Goal: Task Accomplishment & Management: Use online tool/utility

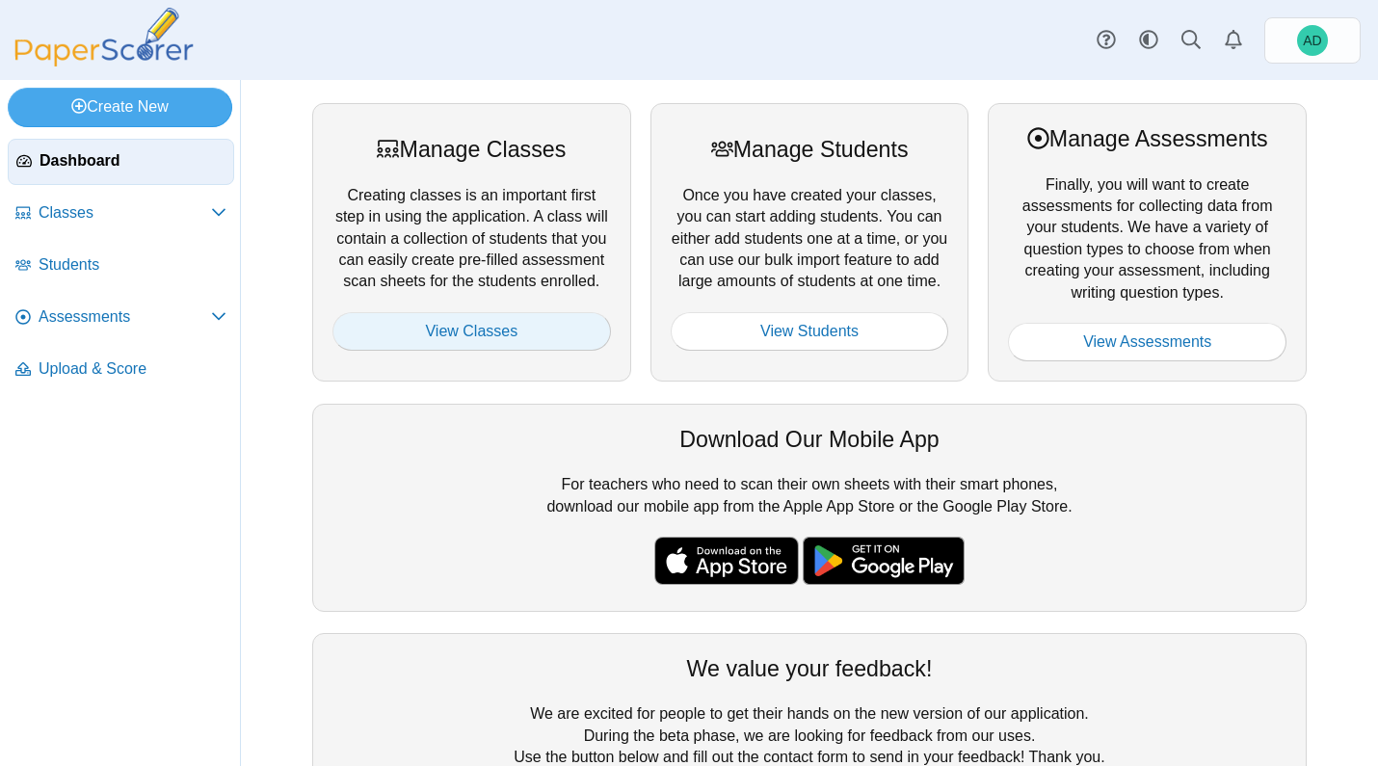
click at [541, 341] on link "View Classes" at bounding box center [472, 331] width 279 height 39
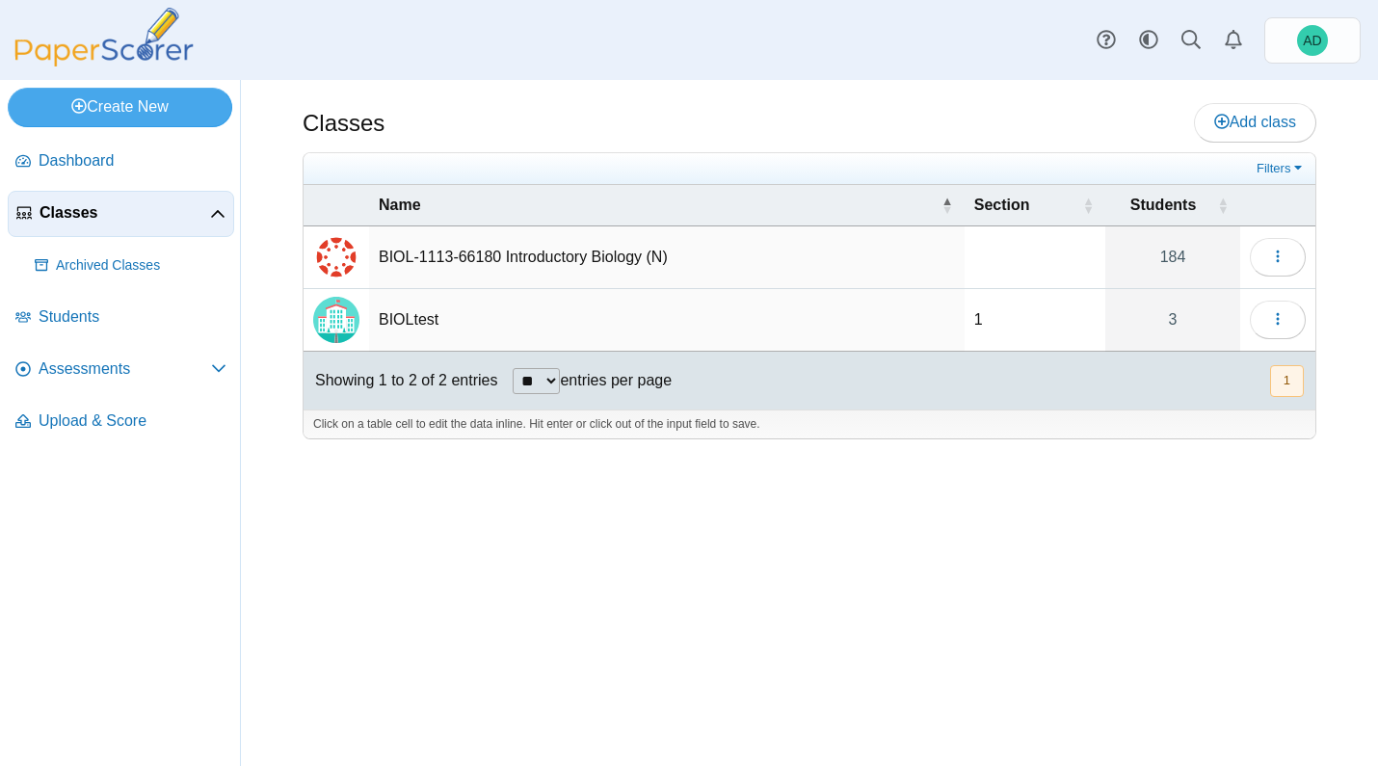
click at [573, 253] on td "BIOL-1113-66180 Introductory Biology (N)" at bounding box center [667, 258] width 596 height 63
click at [1277, 251] on icon "button" at bounding box center [1277, 256] width 15 height 15
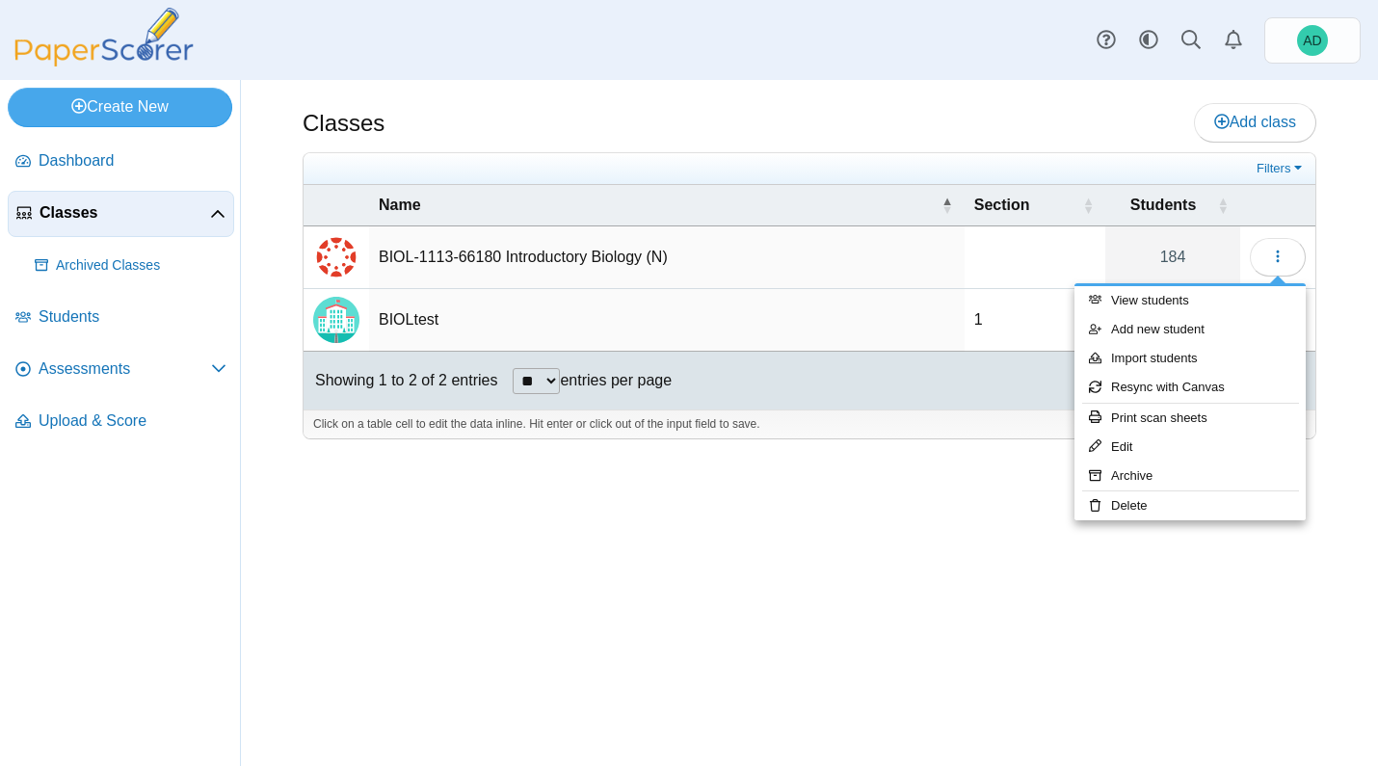
click at [973, 596] on div "Classes Add class Filters 184" at bounding box center [809, 423] width 1137 height 686
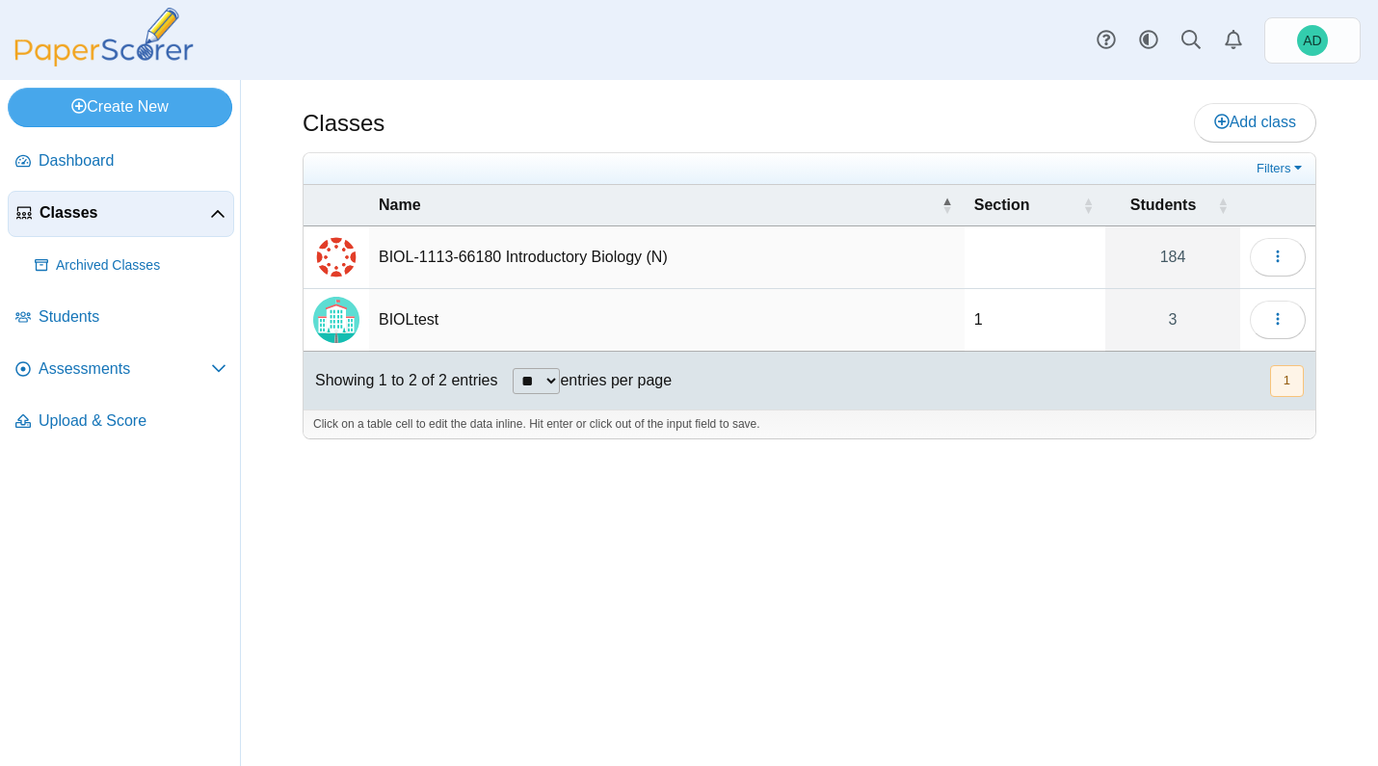
click at [317, 235] on img "External class connected through Canvas" at bounding box center [336, 257] width 46 height 46
click at [328, 253] on img "External class connected through Canvas" at bounding box center [336, 257] width 46 height 46
click at [128, 364] on span "Assessments" at bounding box center [125, 369] width 173 height 21
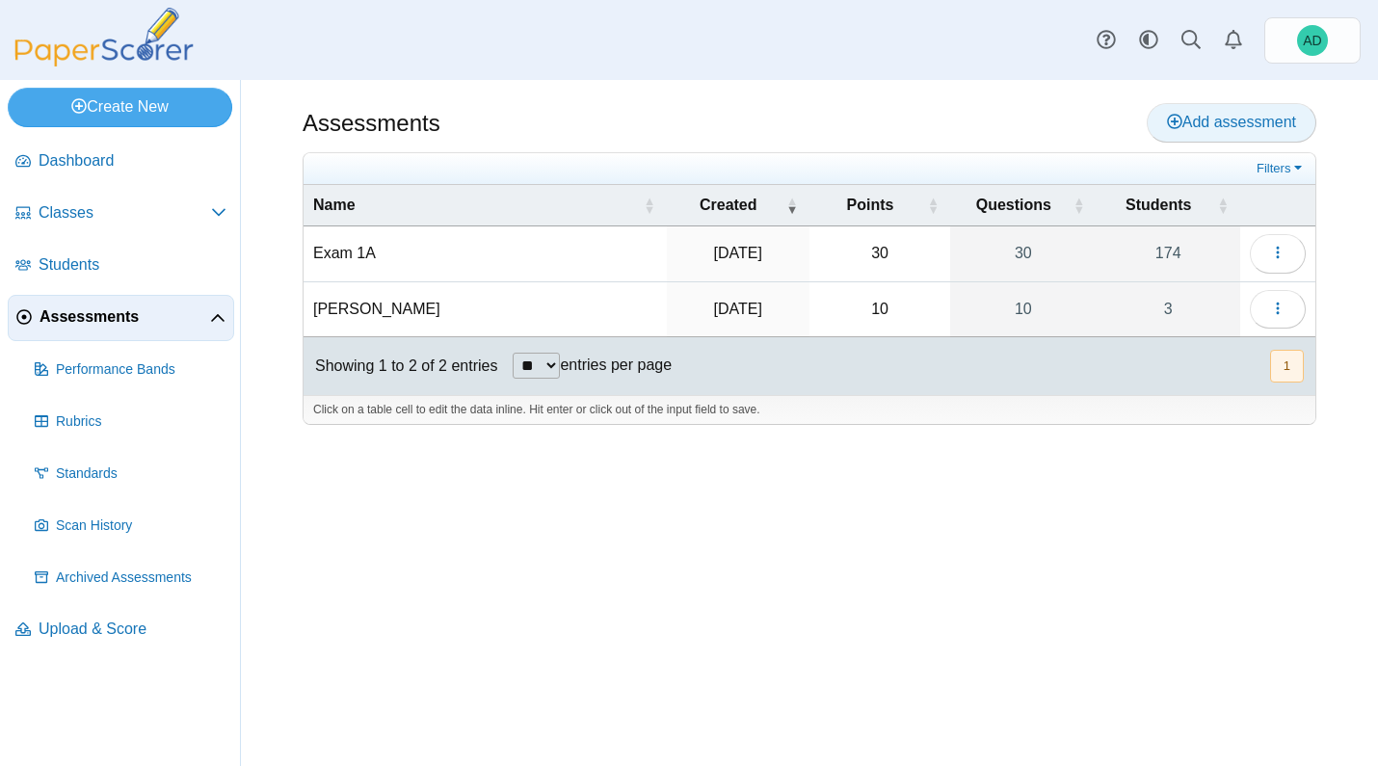
click at [1218, 126] on span "Add assessment" at bounding box center [1231, 122] width 129 height 16
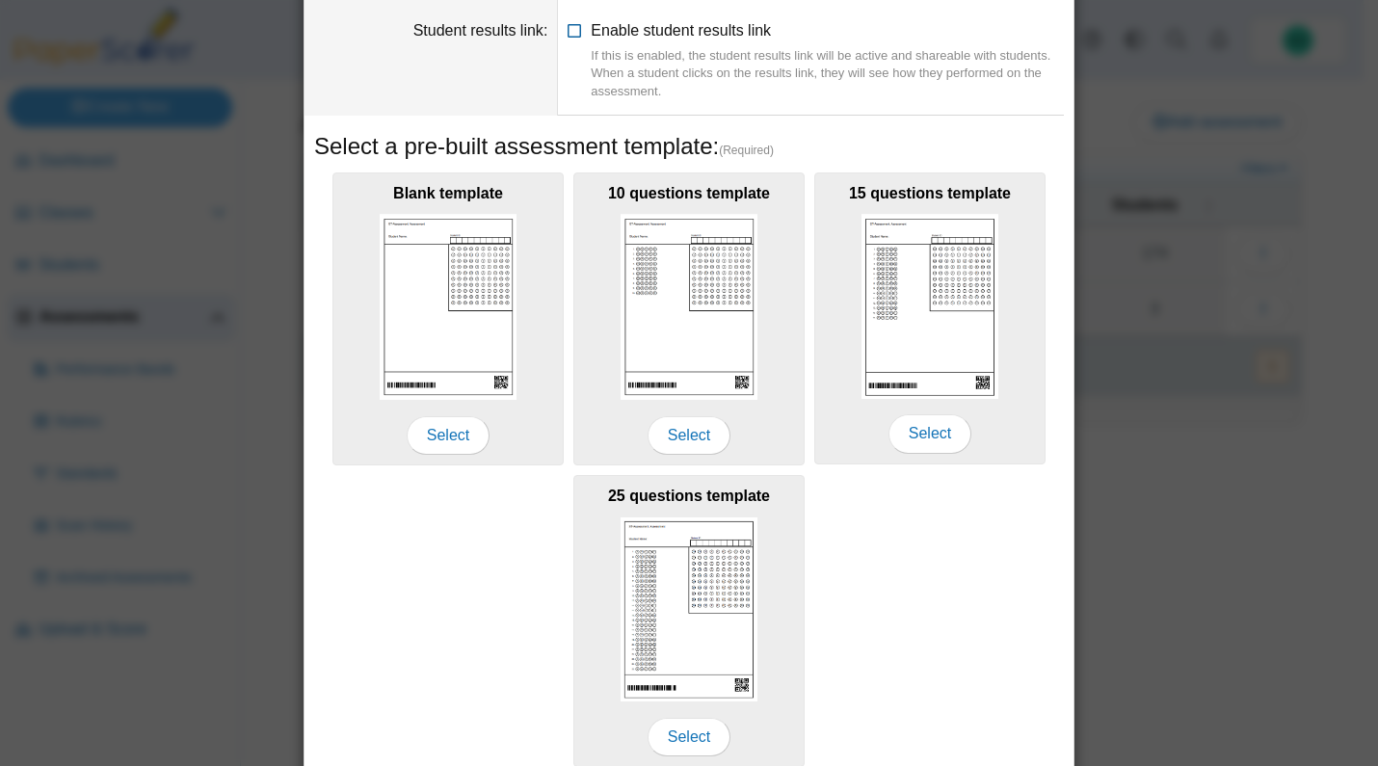
scroll to position [279, 0]
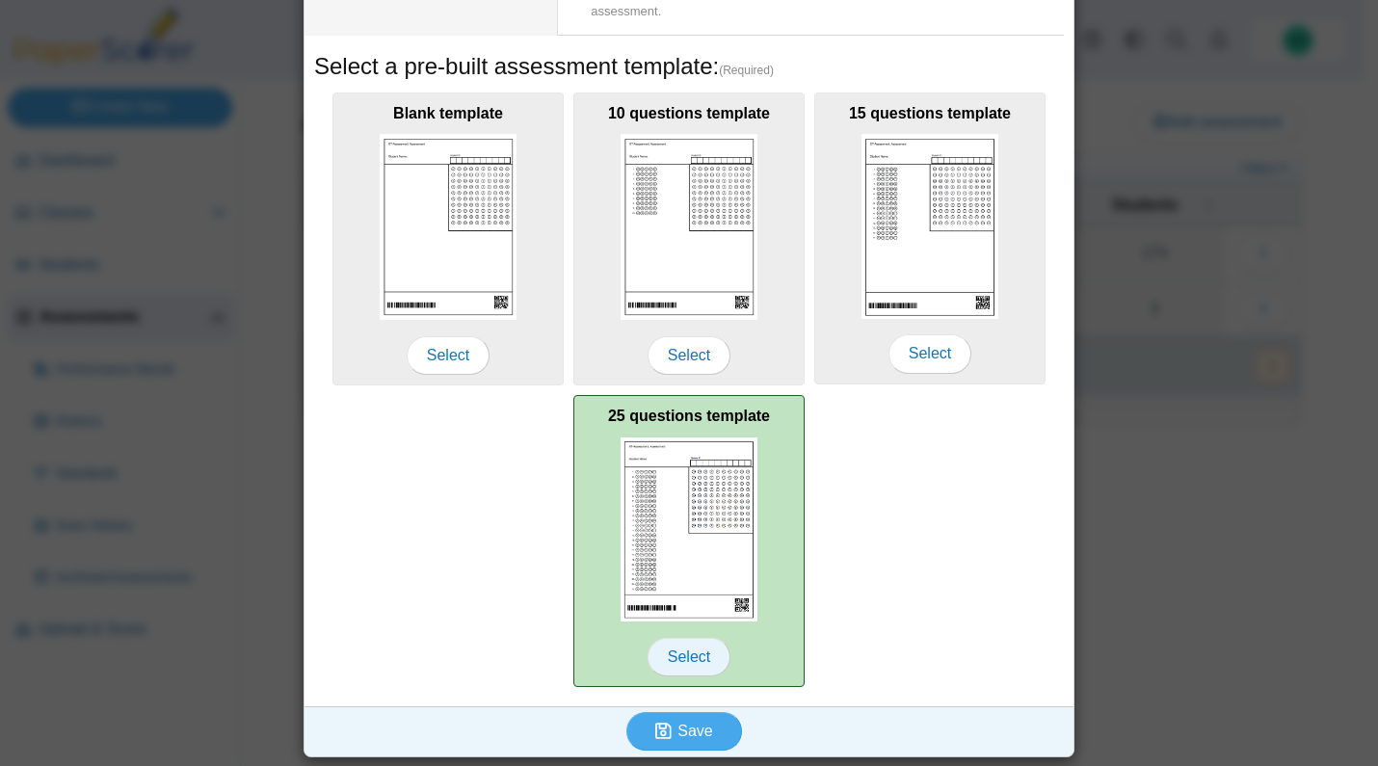
type input "**********"
click at [680, 662] on span "Select" at bounding box center [689, 657] width 83 height 39
click at [680, 652] on span "Select" at bounding box center [689, 657] width 83 height 39
click at [679, 655] on span "Select" at bounding box center [689, 657] width 83 height 39
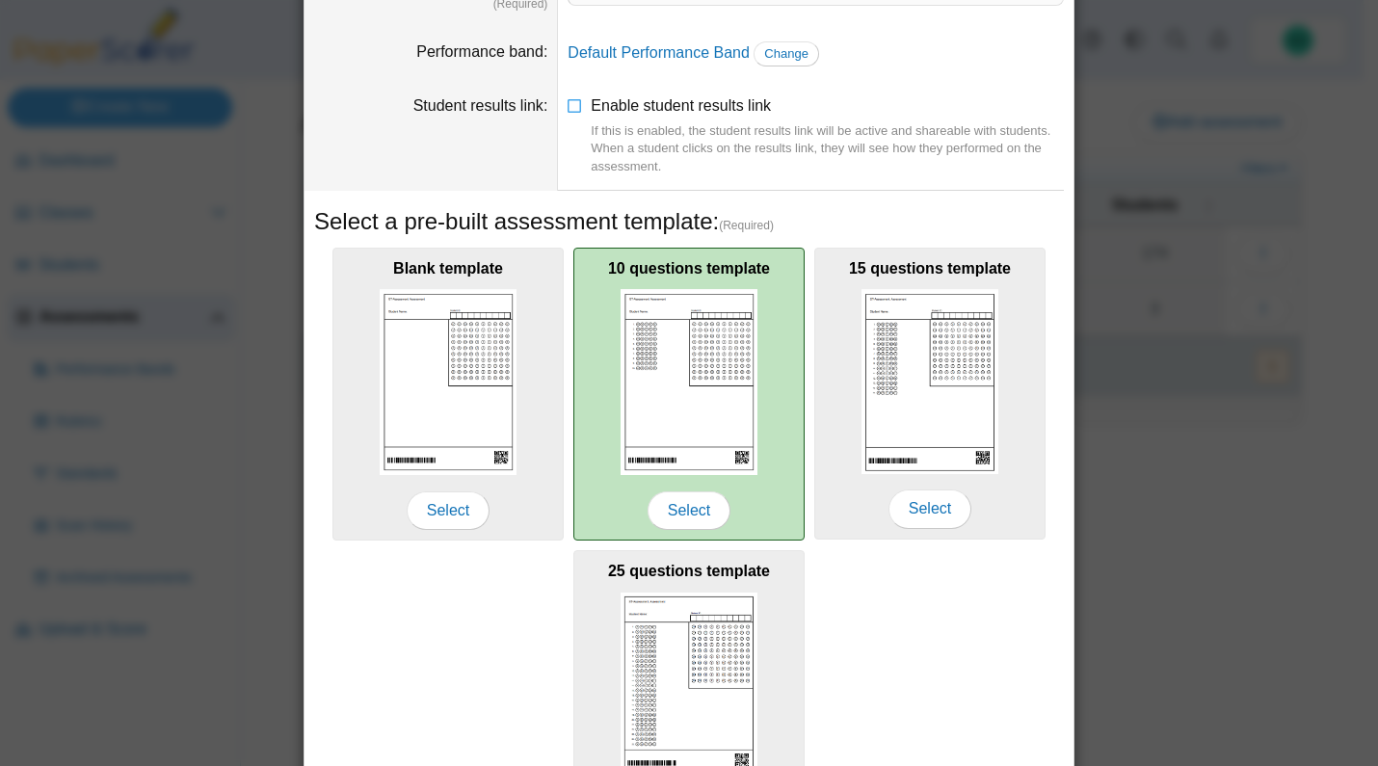
scroll to position [257, 0]
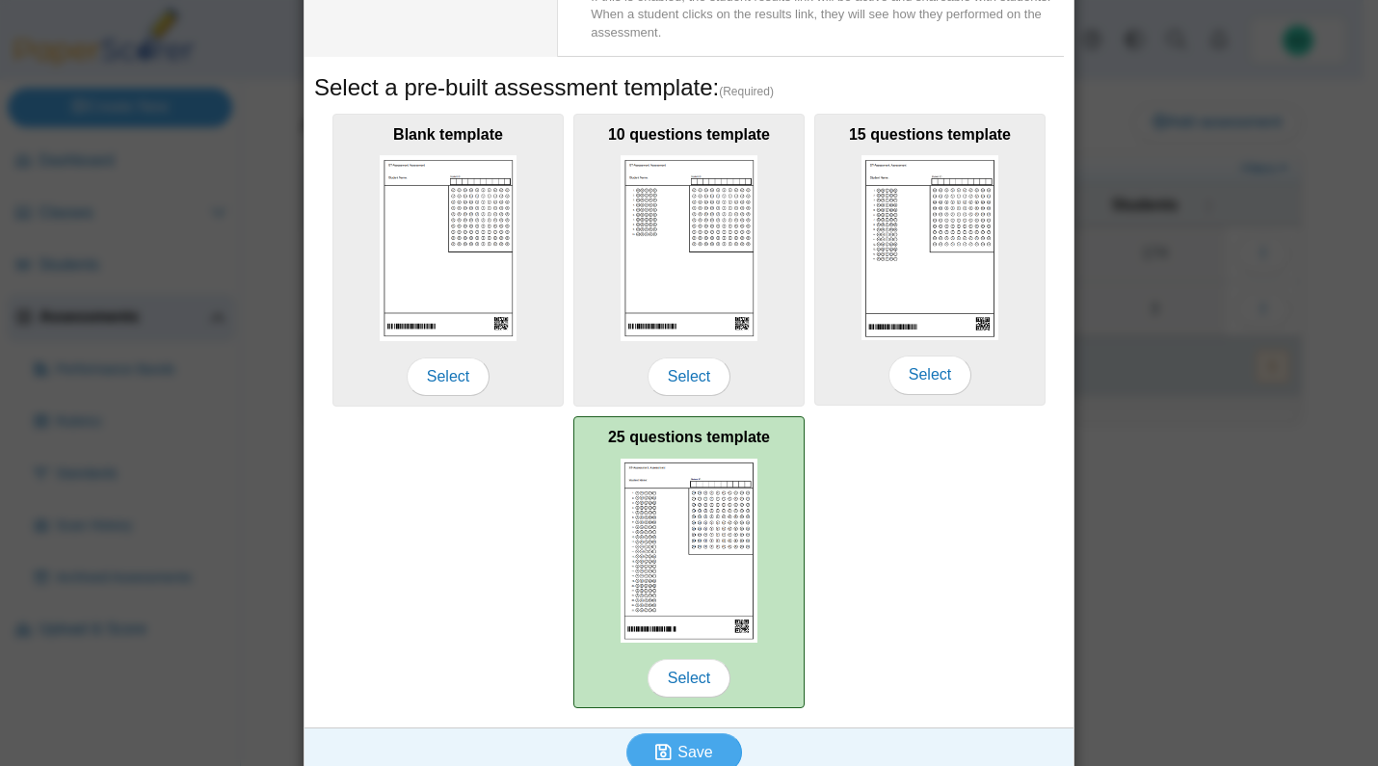
click at [641, 541] on img at bounding box center [689, 551] width 137 height 185
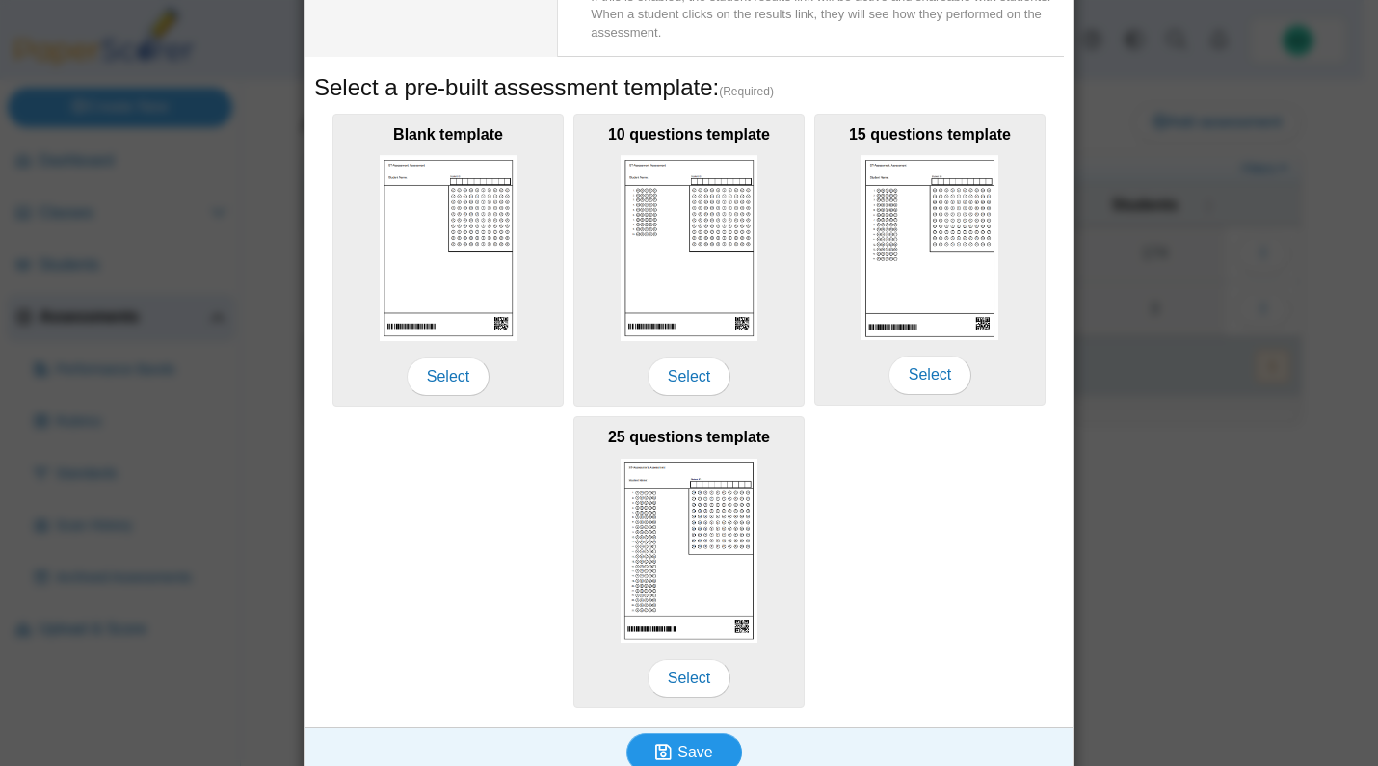
click at [671, 742] on icon "submit" at bounding box center [666, 752] width 22 height 21
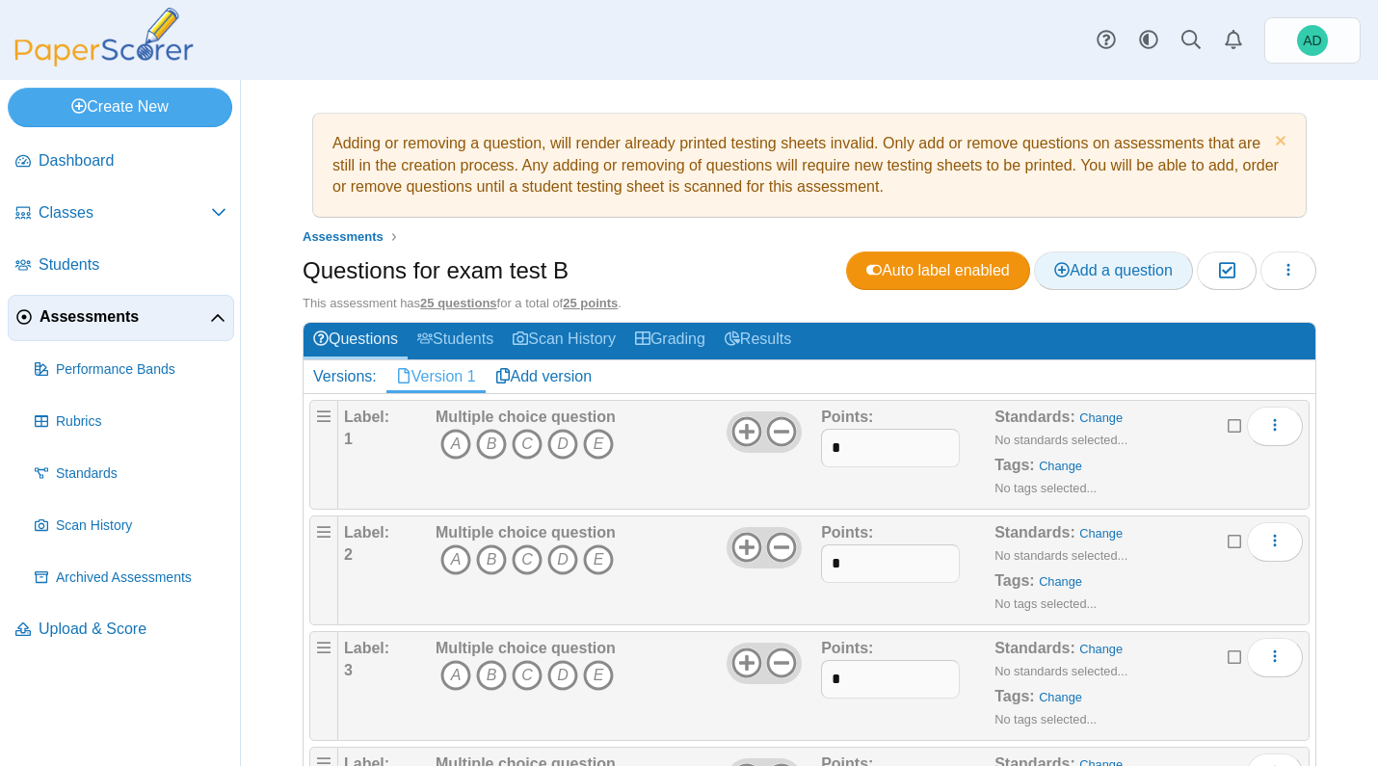
click at [1085, 274] on span "Add a question" at bounding box center [1113, 270] width 119 height 16
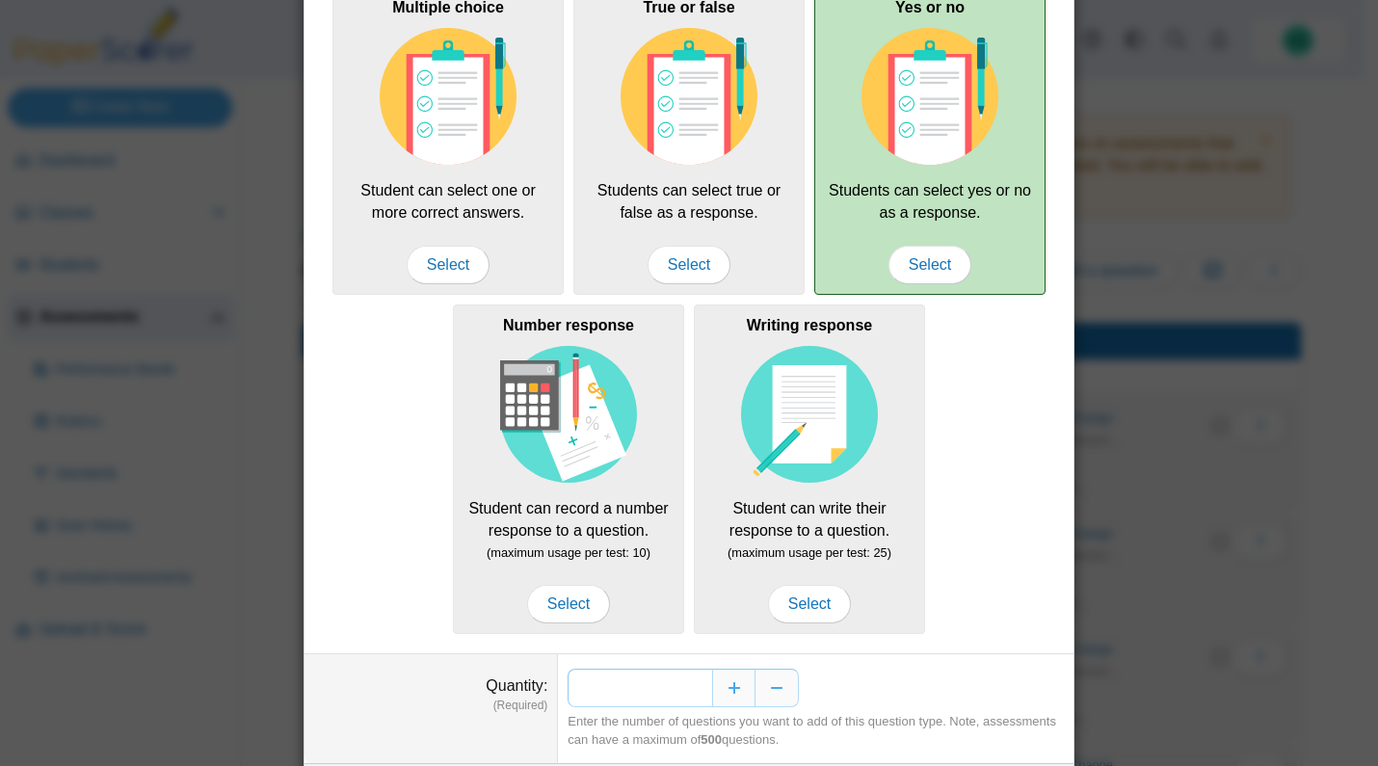
scroll to position [203, 0]
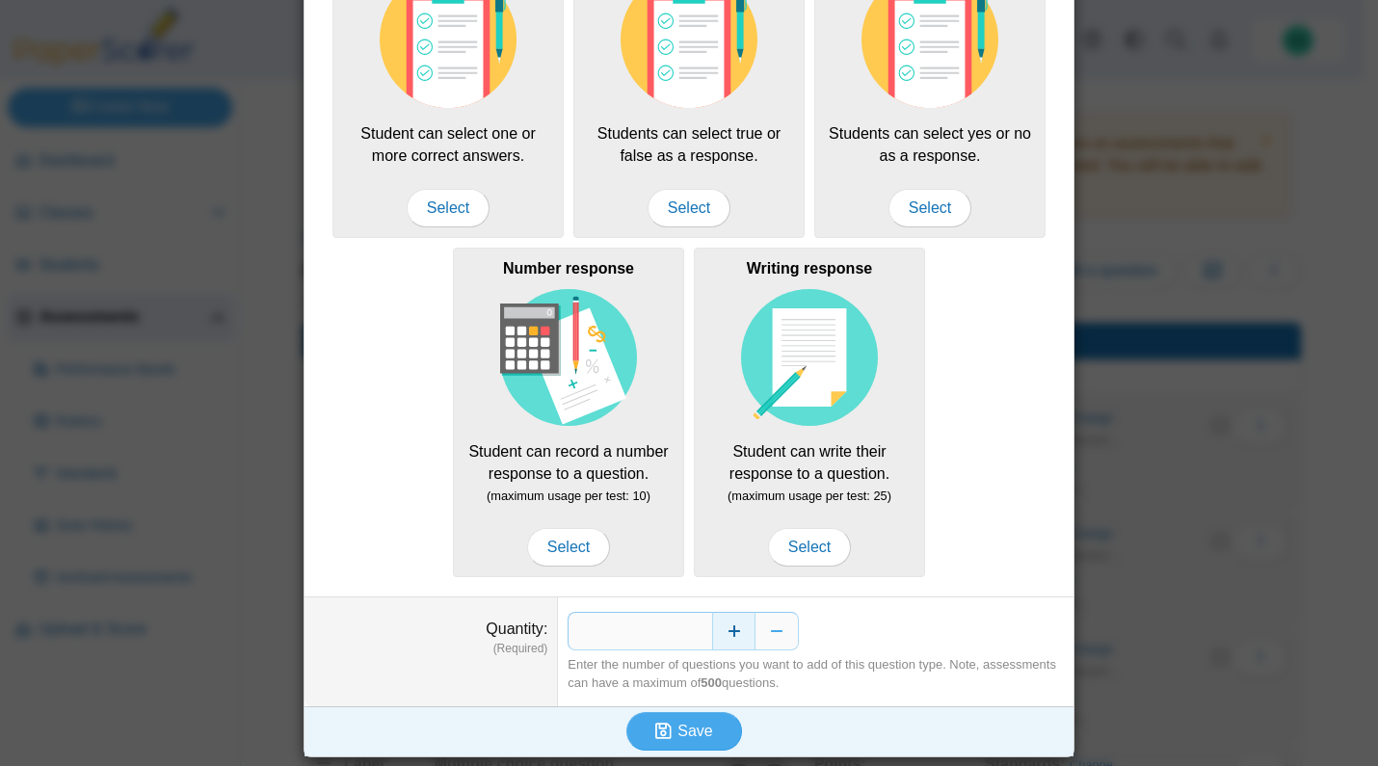
click at [726, 623] on button "Increase" at bounding box center [733, 631] width 43 height 39
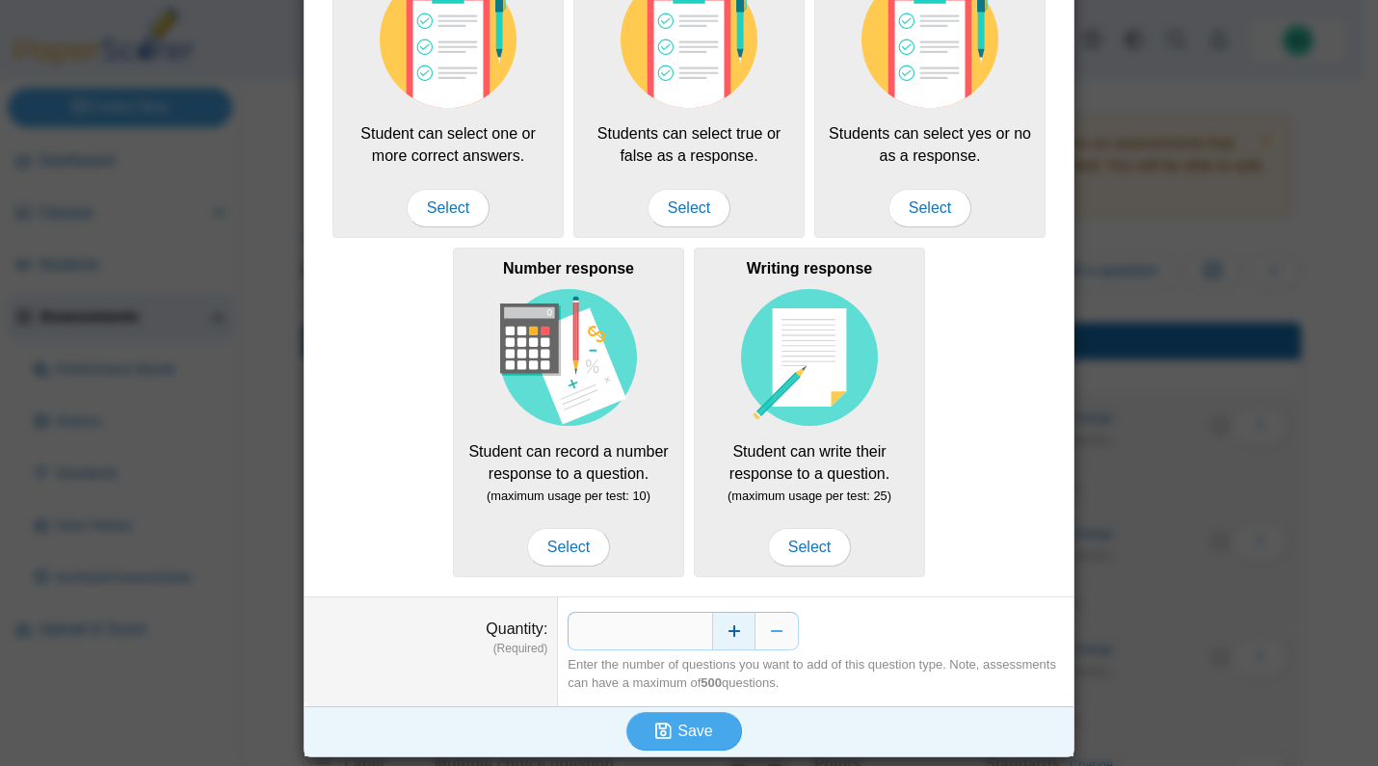
click at [726, 623] on button "Increase" at bounding box center [733, 631] width 43 height 39
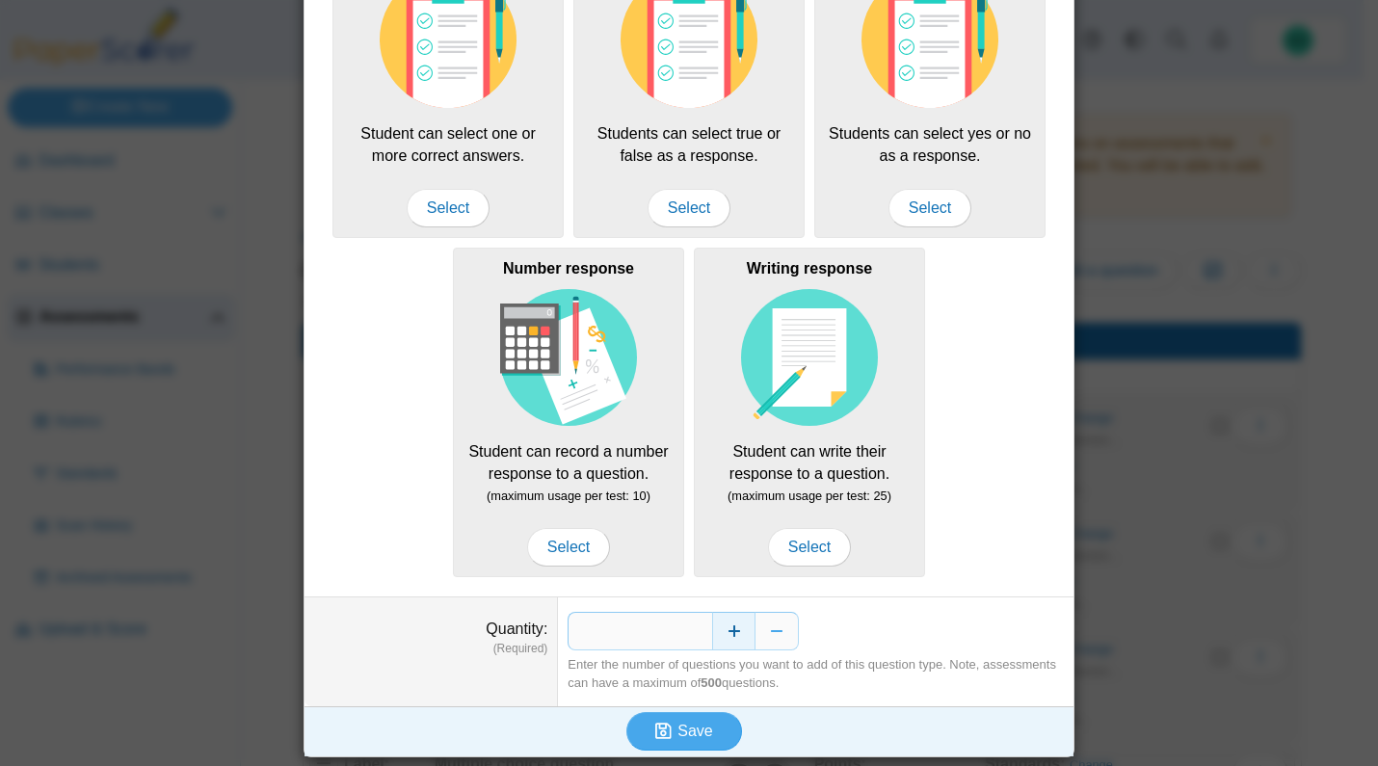
click at [726, 623] on button "Increase" at bounding box center [733, 631] width 43 height 39
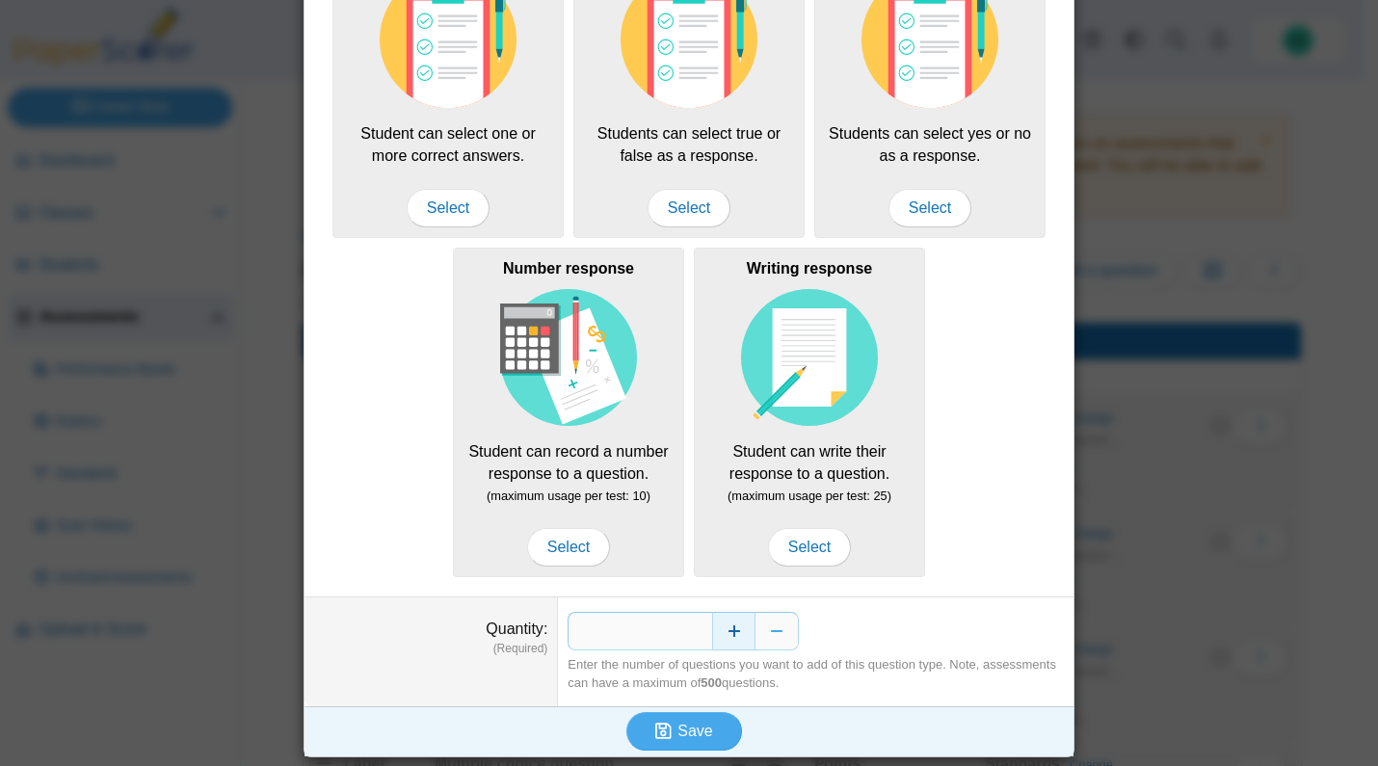
click at [726, 623] on button "Increase" at bounding box center [733, 631] width 43 height 39
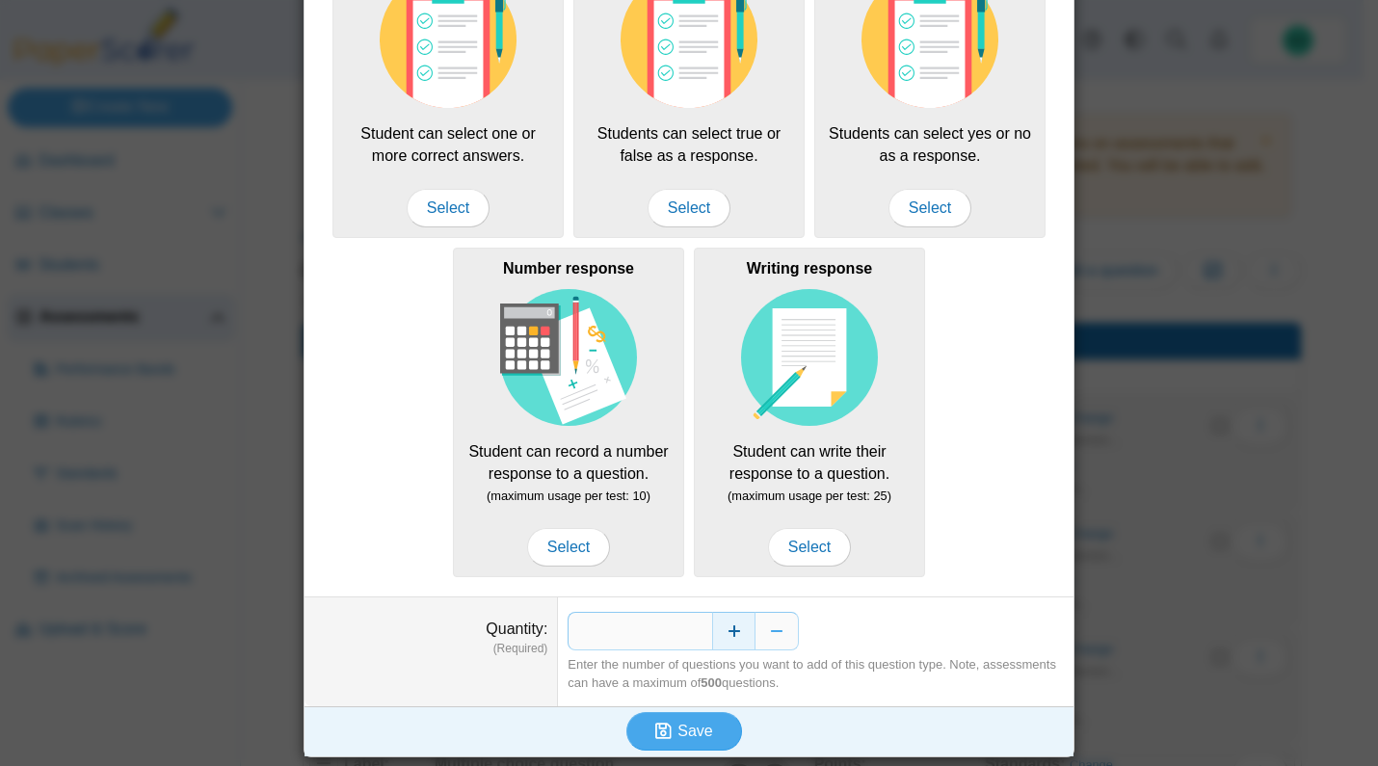
click at [726, 623] on button "Increase" at bounding box center [733, 631] width 43 height 39
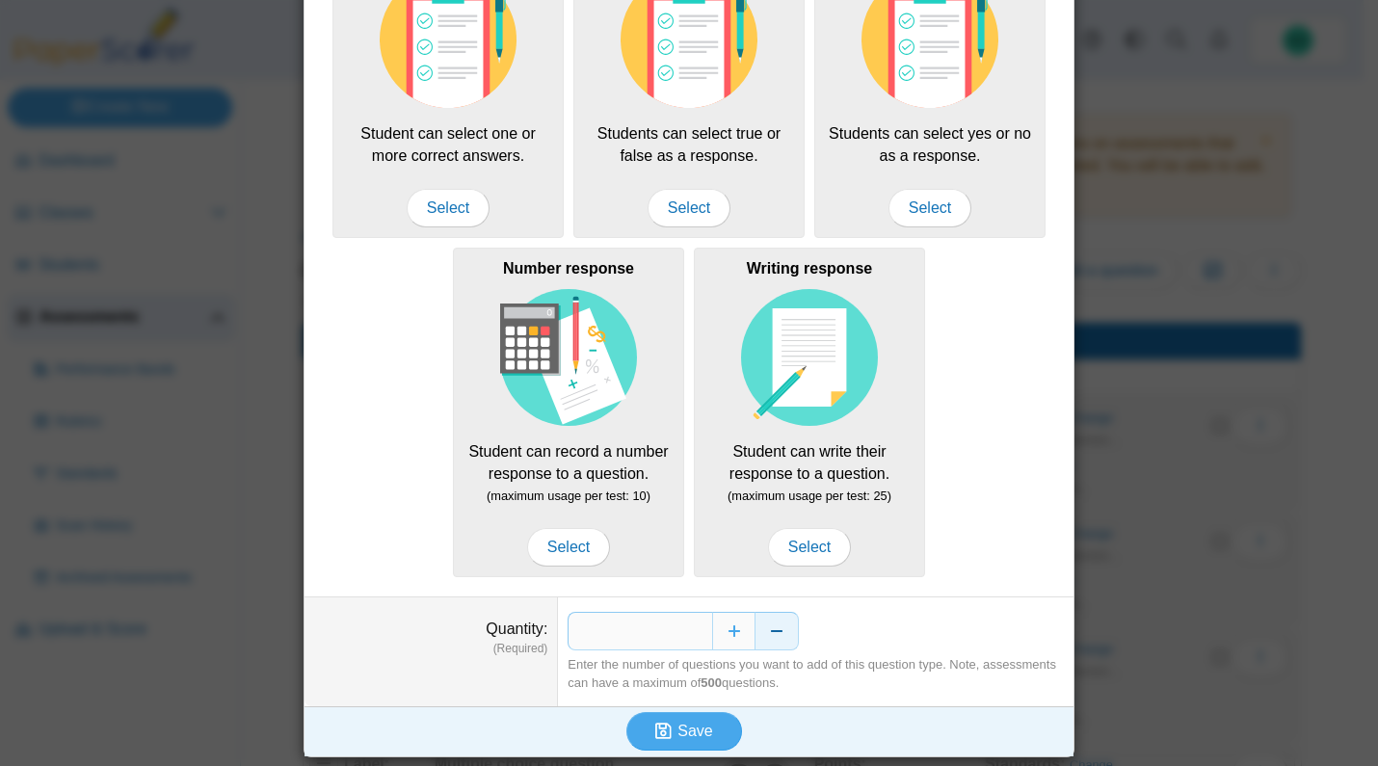
click at [768, 628] on button "Decrease" at bounding box center [777, 631] width 43 height 39
type input "**"
click at [699, 733] on span "Save" at bounding box center [695, 731] width 35 height 16
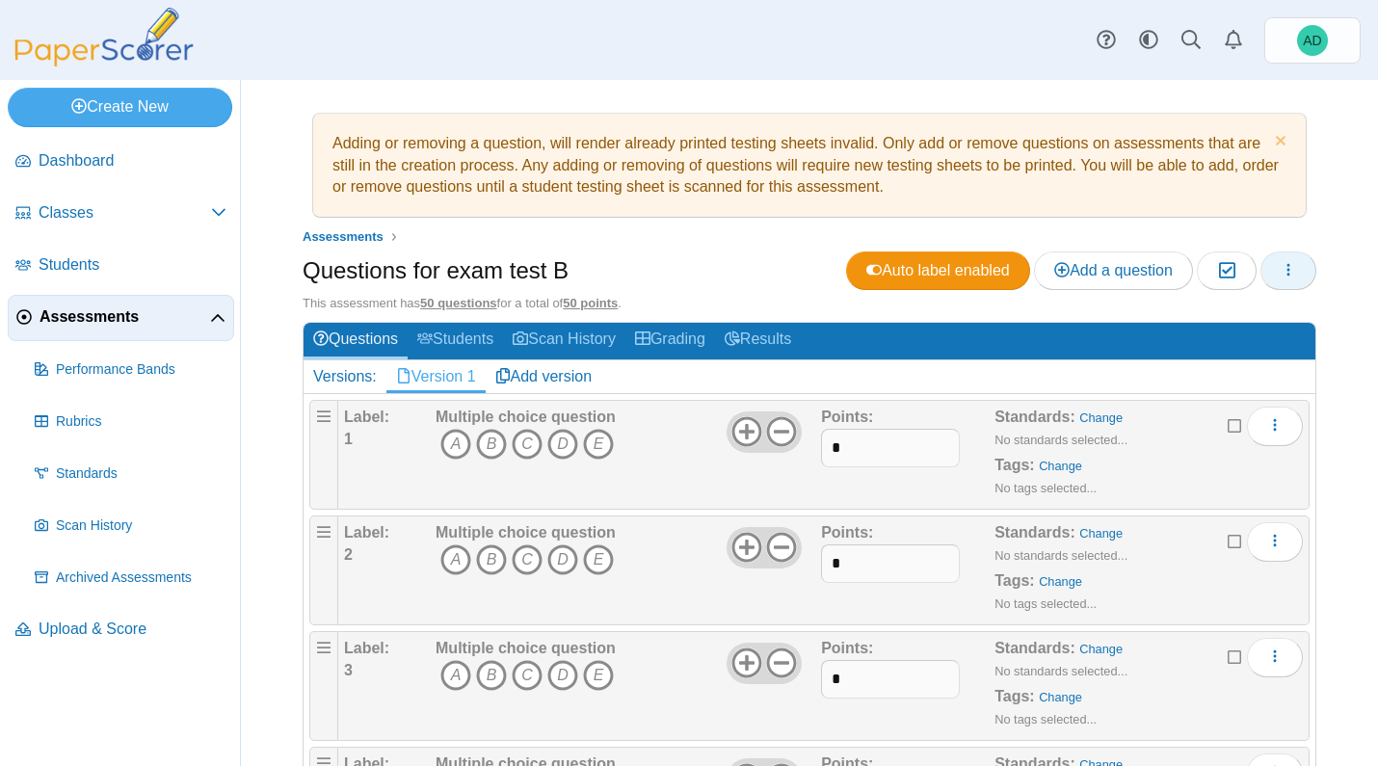
click at [1281, 266] on icon "button" at bounding box center [1288, 269] width 15 height 15
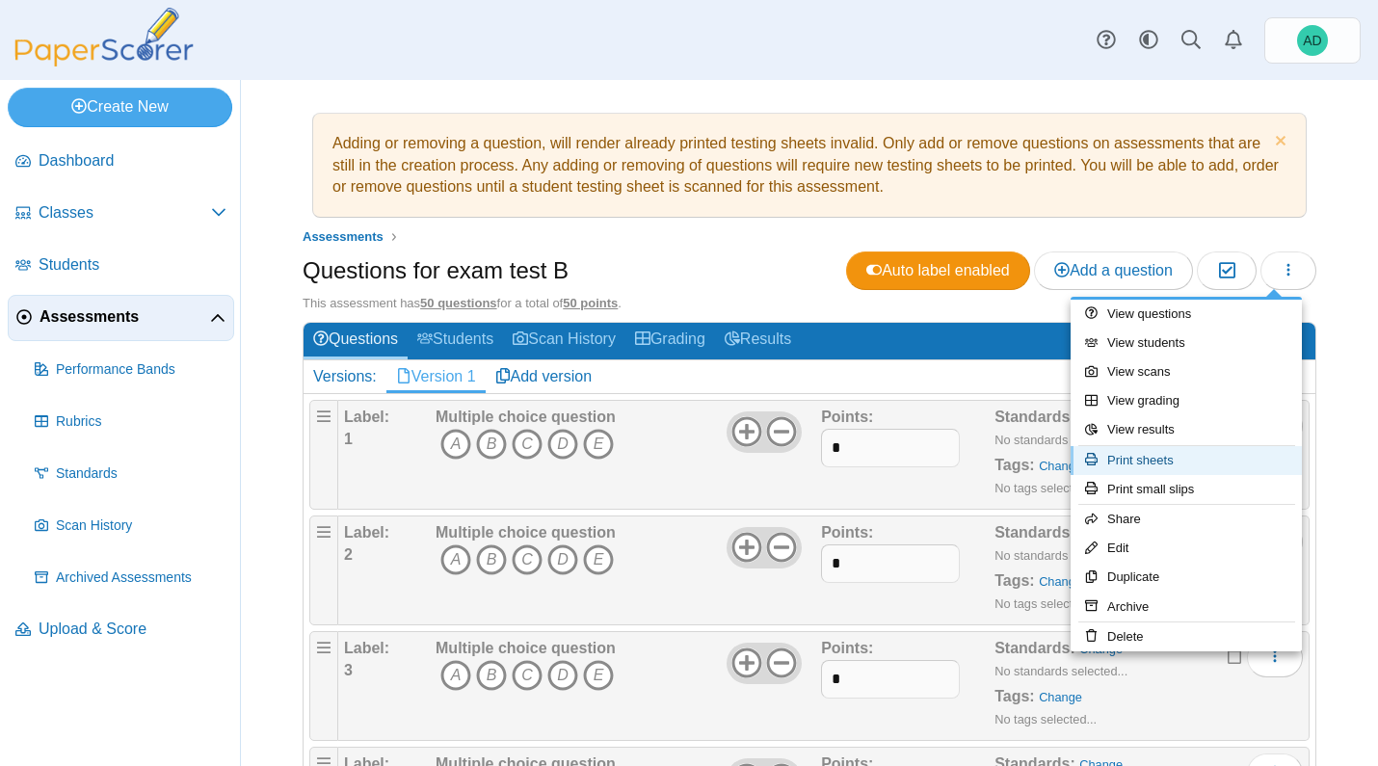
click at [1136, 457] on link "Print sheets" at bounding box center [1186, 460] width 231 height 29
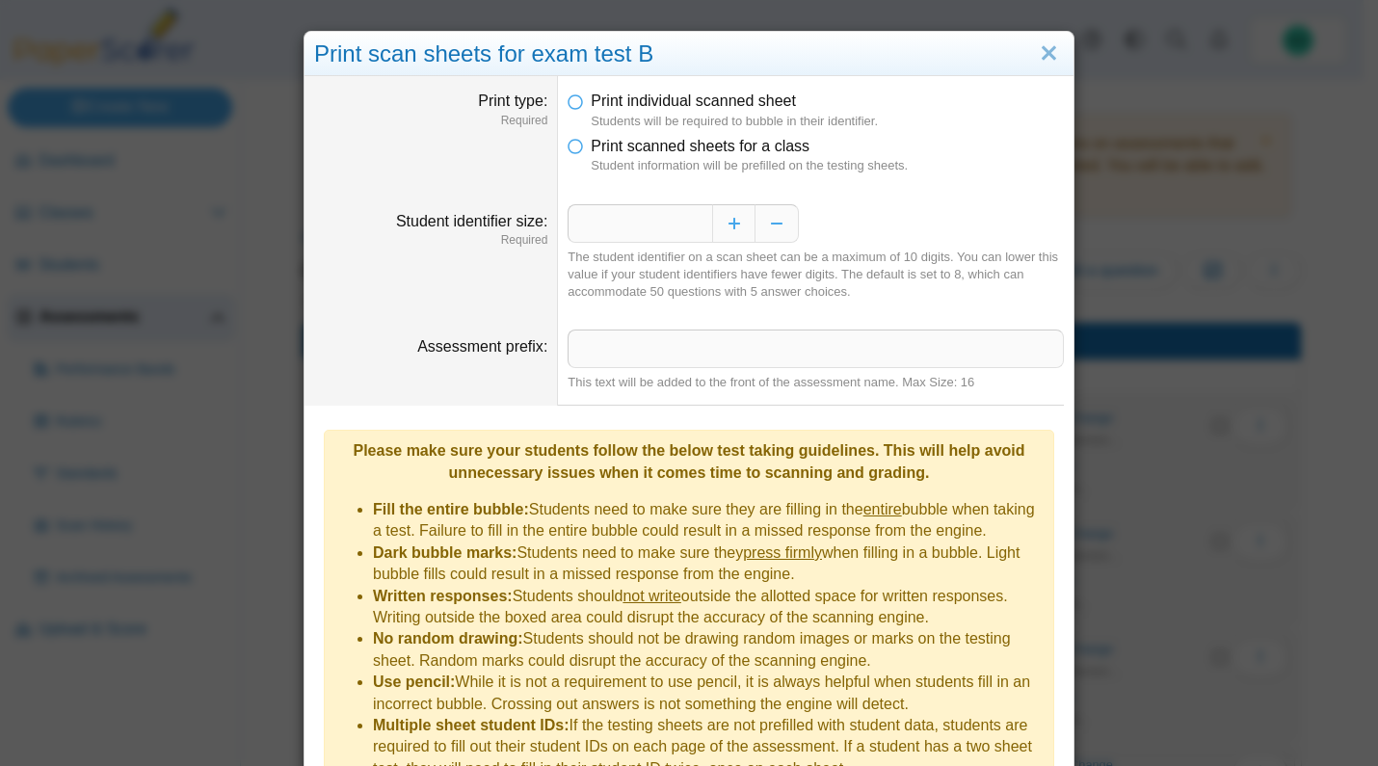
scroll to position [96, 0]
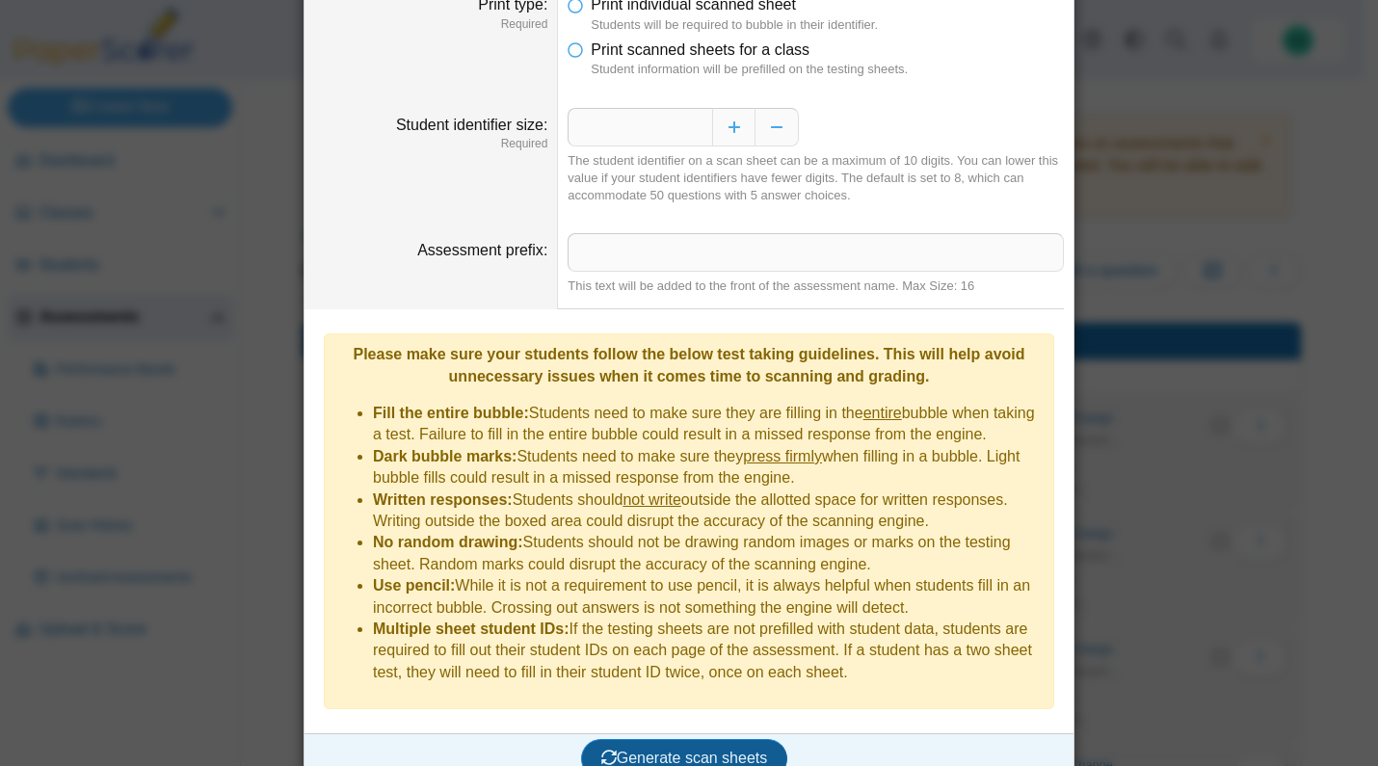
click at [658, 750] on span "Generate scan sheets" at bounding box center [684, 758] width 167 height 16
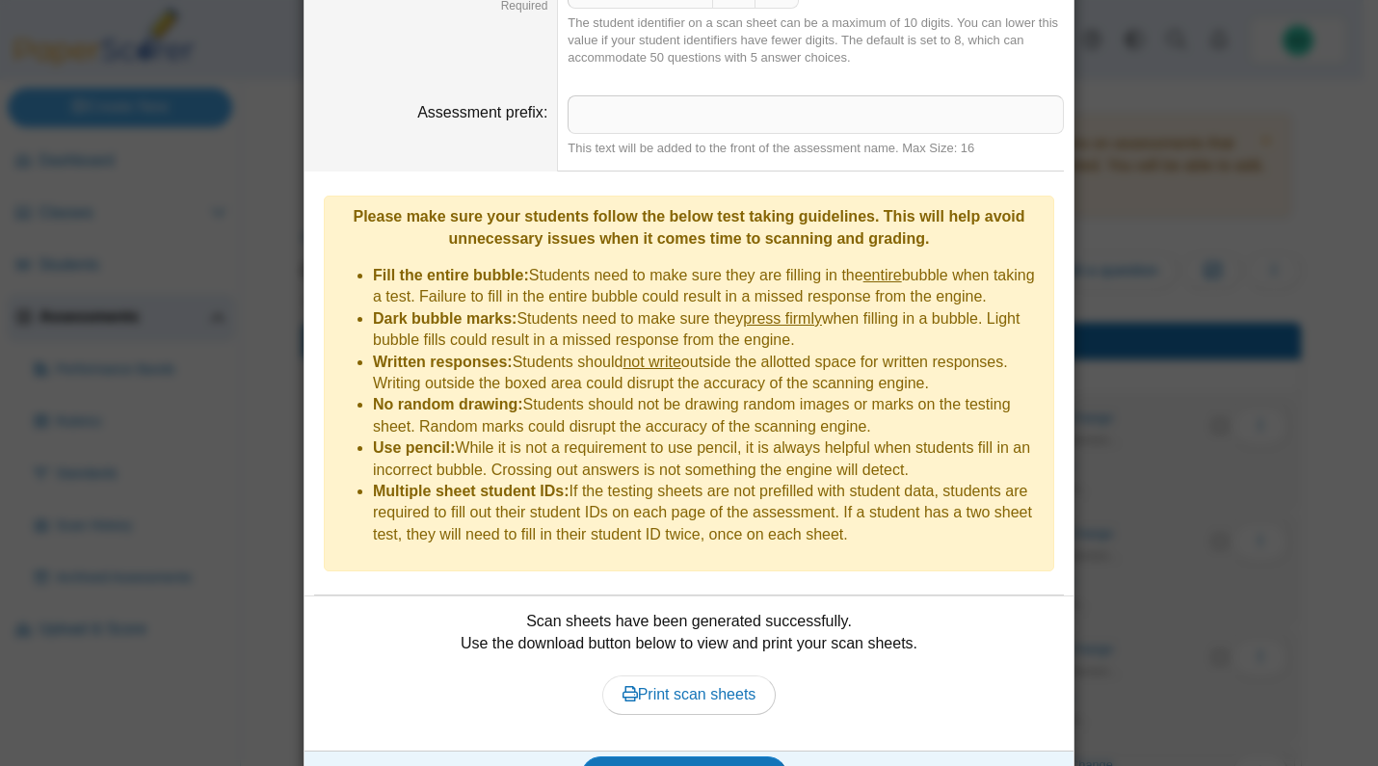
scroll to position [252, 0]
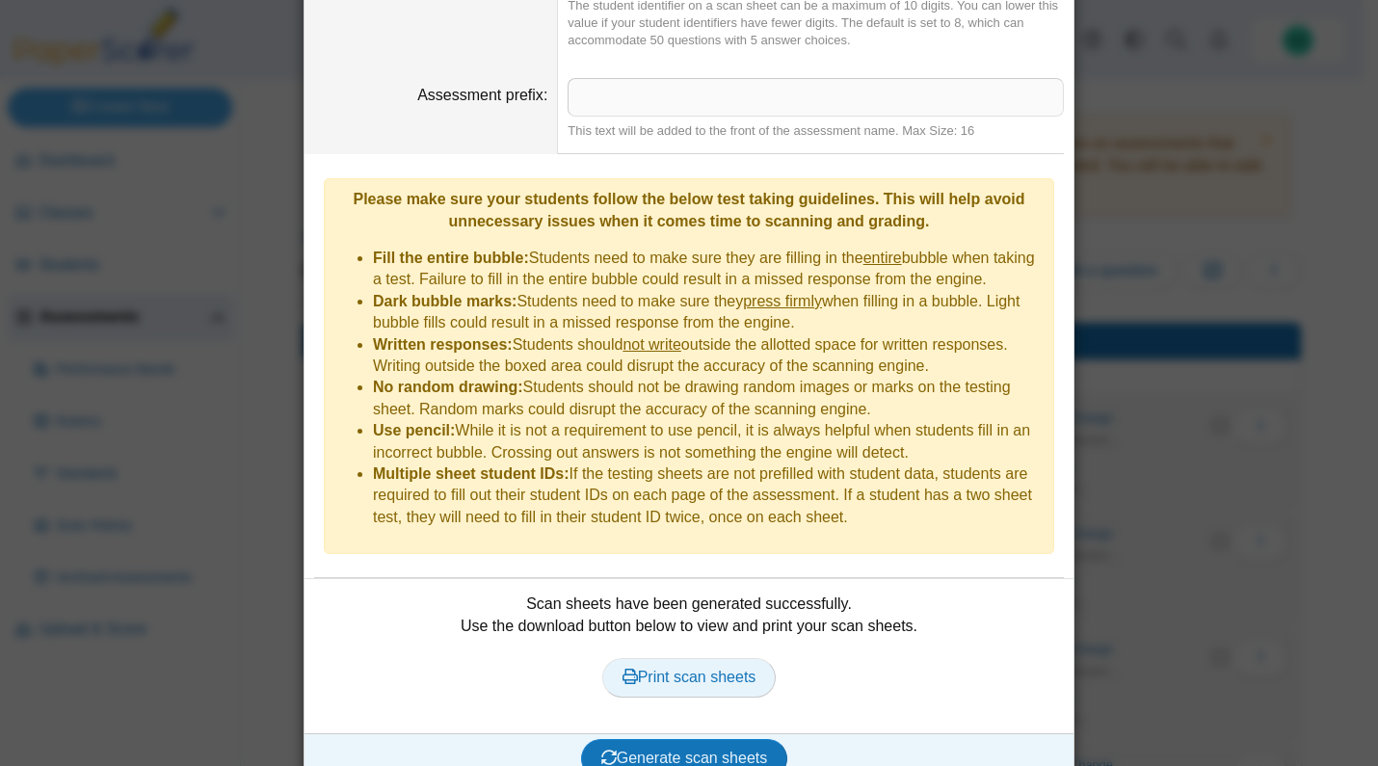
click at [682, 669] on span "Print scan sheets" at bounding box center [690, 677] width 134 height 16
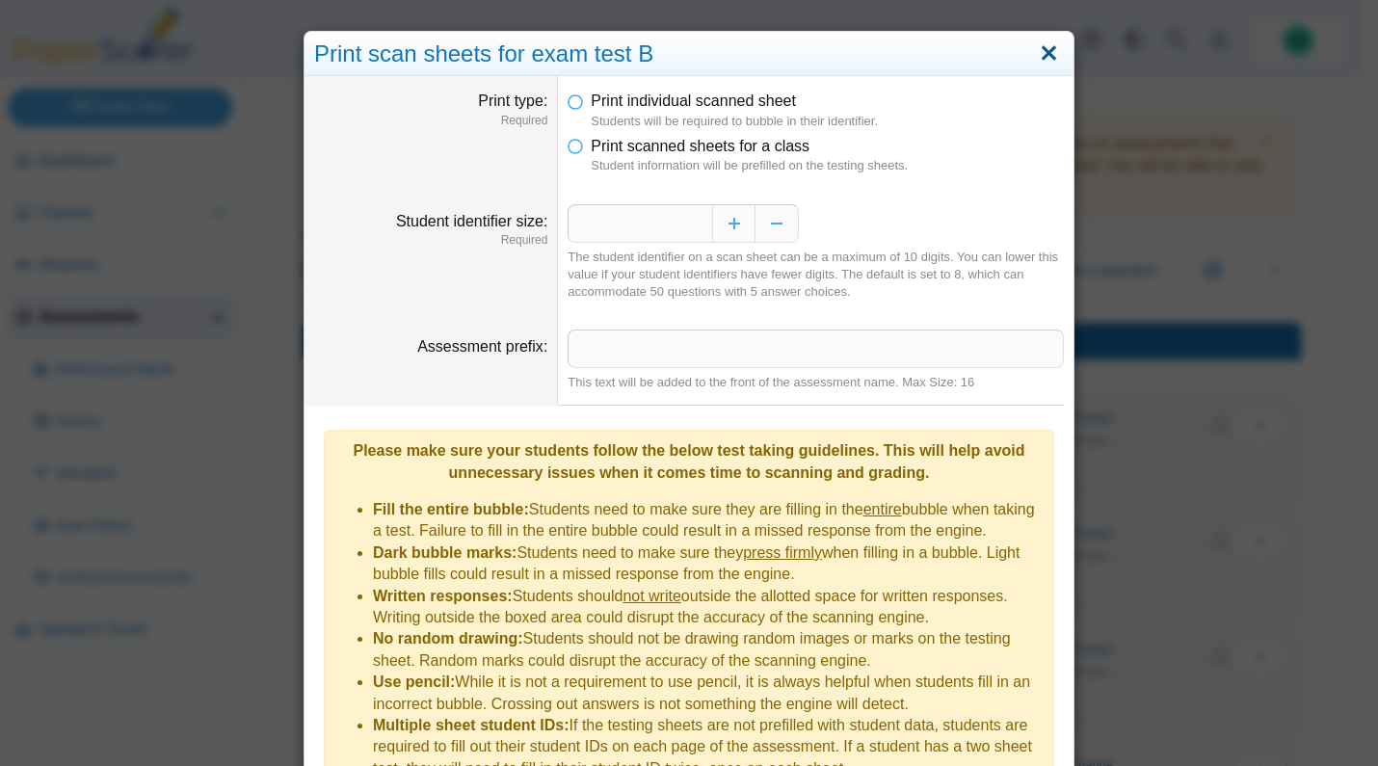
click at [1041, 57] on link "Close" at bounding box center [1049, 54] width 30 height 33
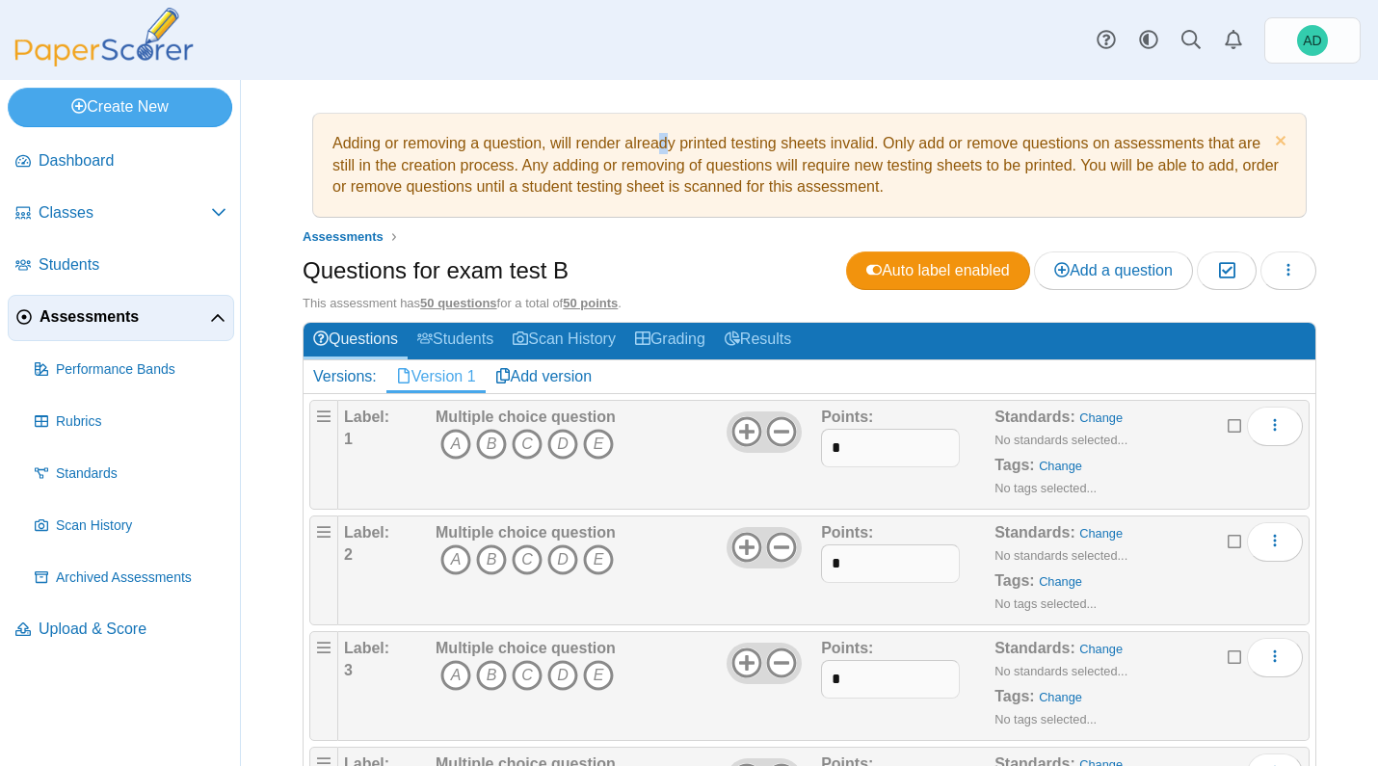
click at [651, 149] on div "Adding or removing a question, will render already printed testing sheets inval…" at bounding box center [810, 165] width 974 height 84
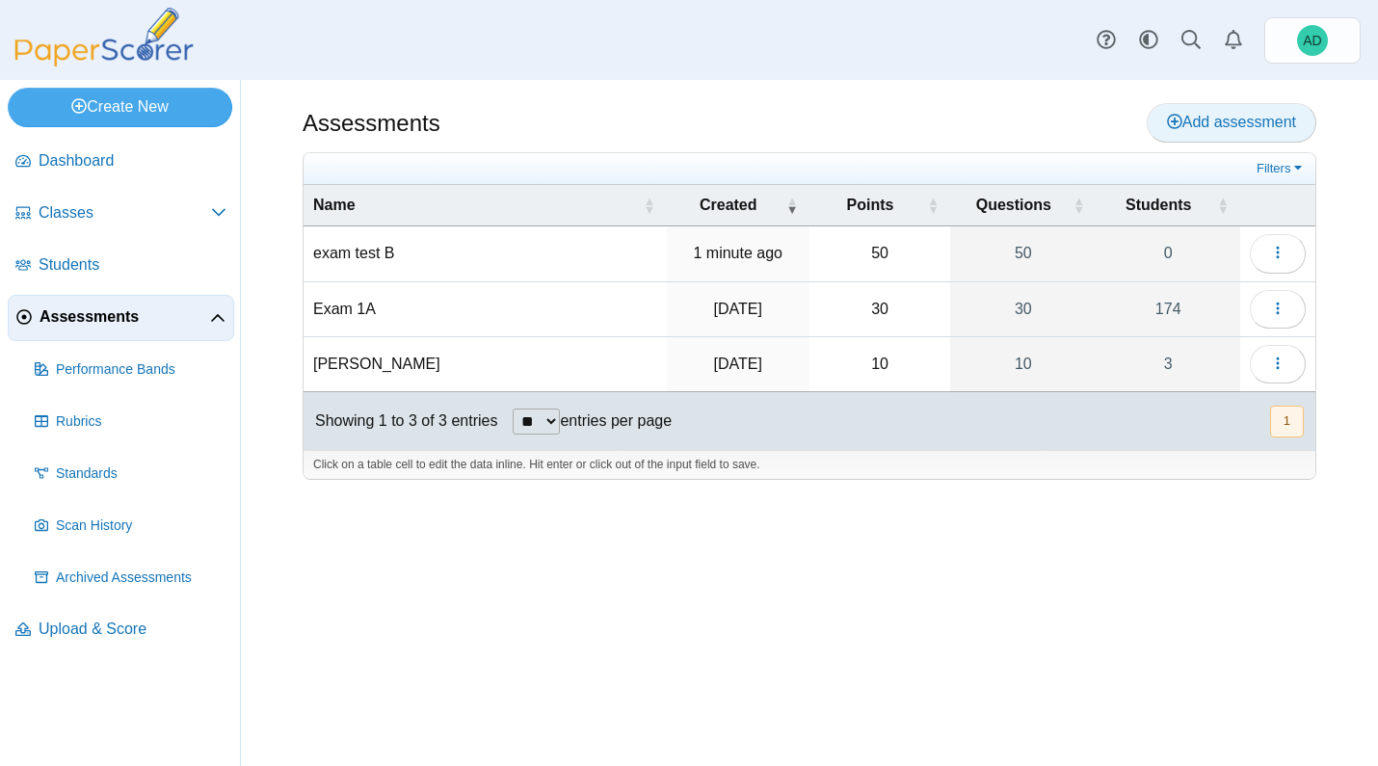
click at [1214, 119] on span "Add assessment" at bounding box center [1231, 122] width 129 height 16
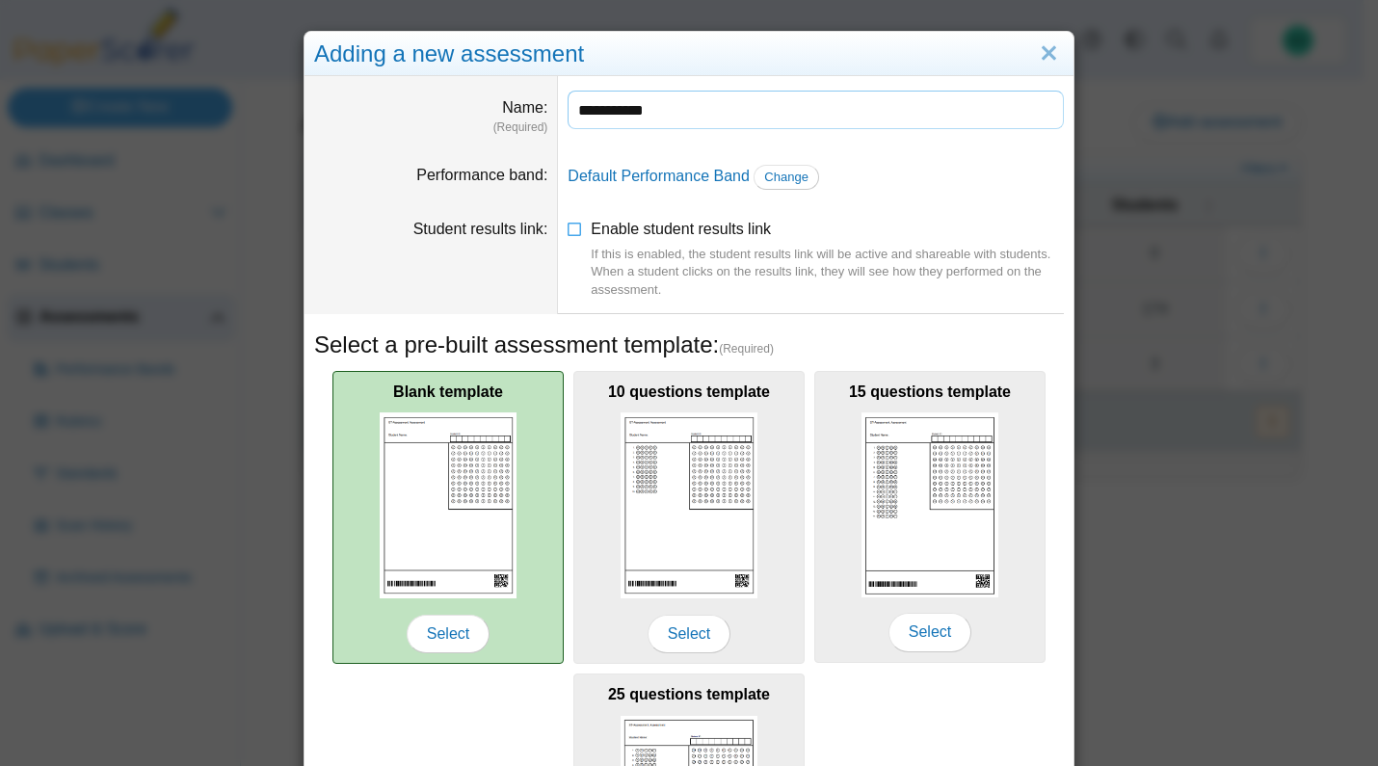
type input "**********"
click at [475, 491] on img at bounding box center [448, 506] width 137 height 186
click at [444, 626] on span "Select" at bounding box center [448, 634] width 83 height 39
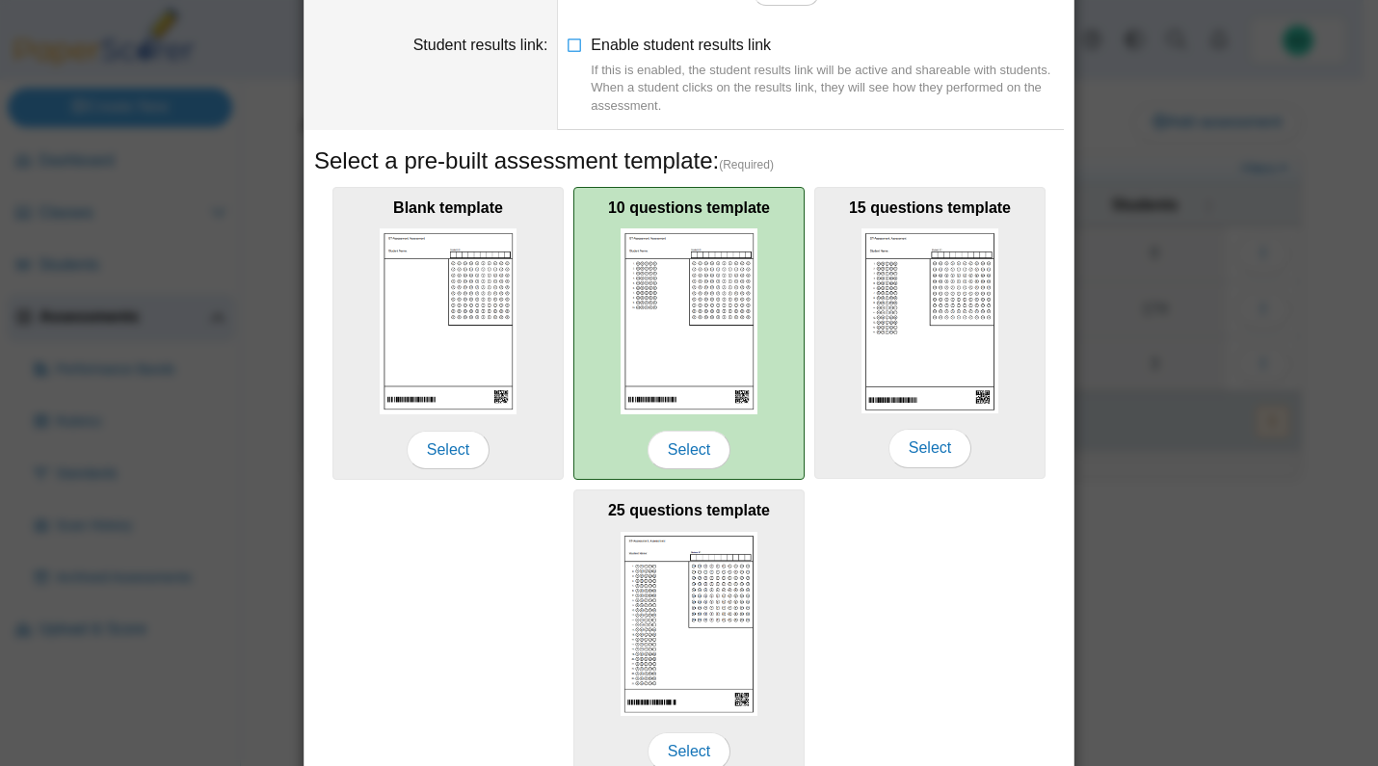
scroll to position [279, 0]
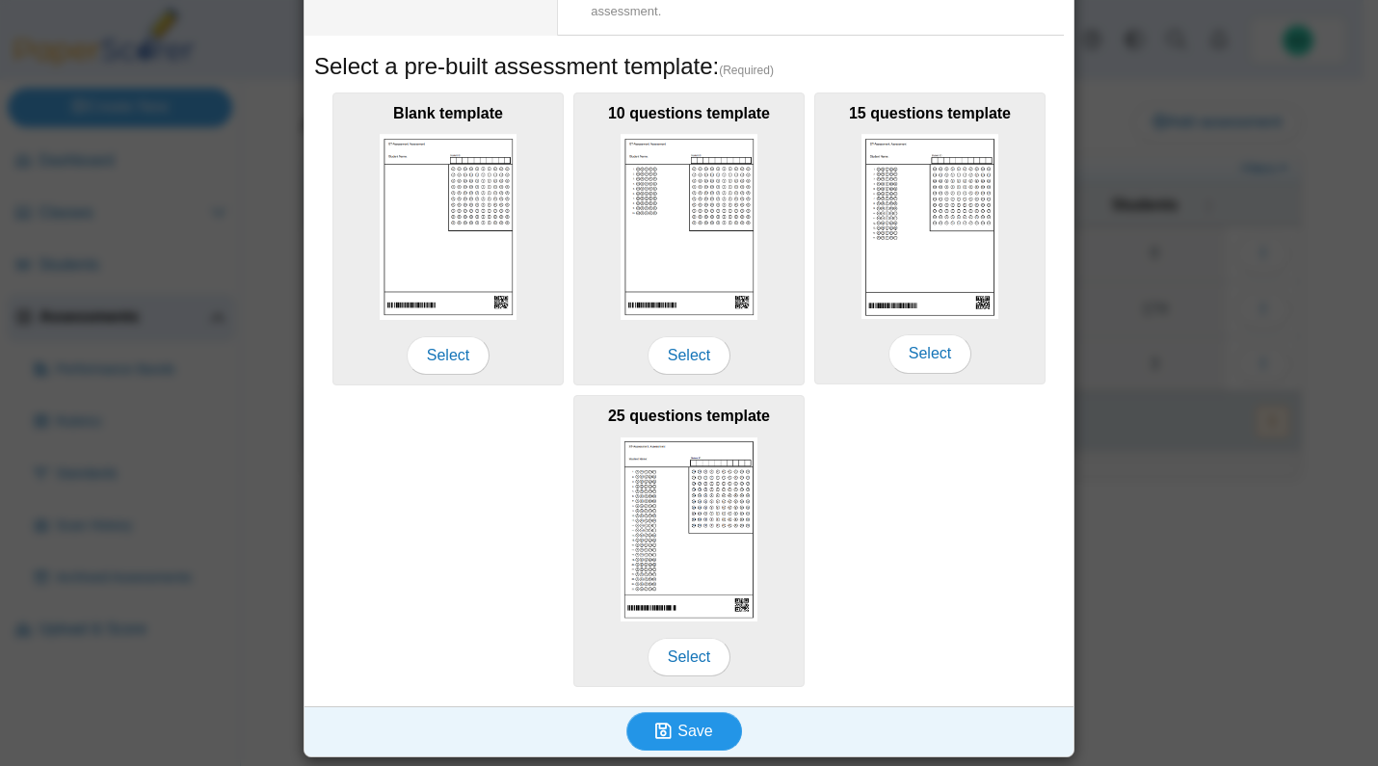
click at [670, 740] on icon "submit" at bounding box center [666, 731] width 22 height 21
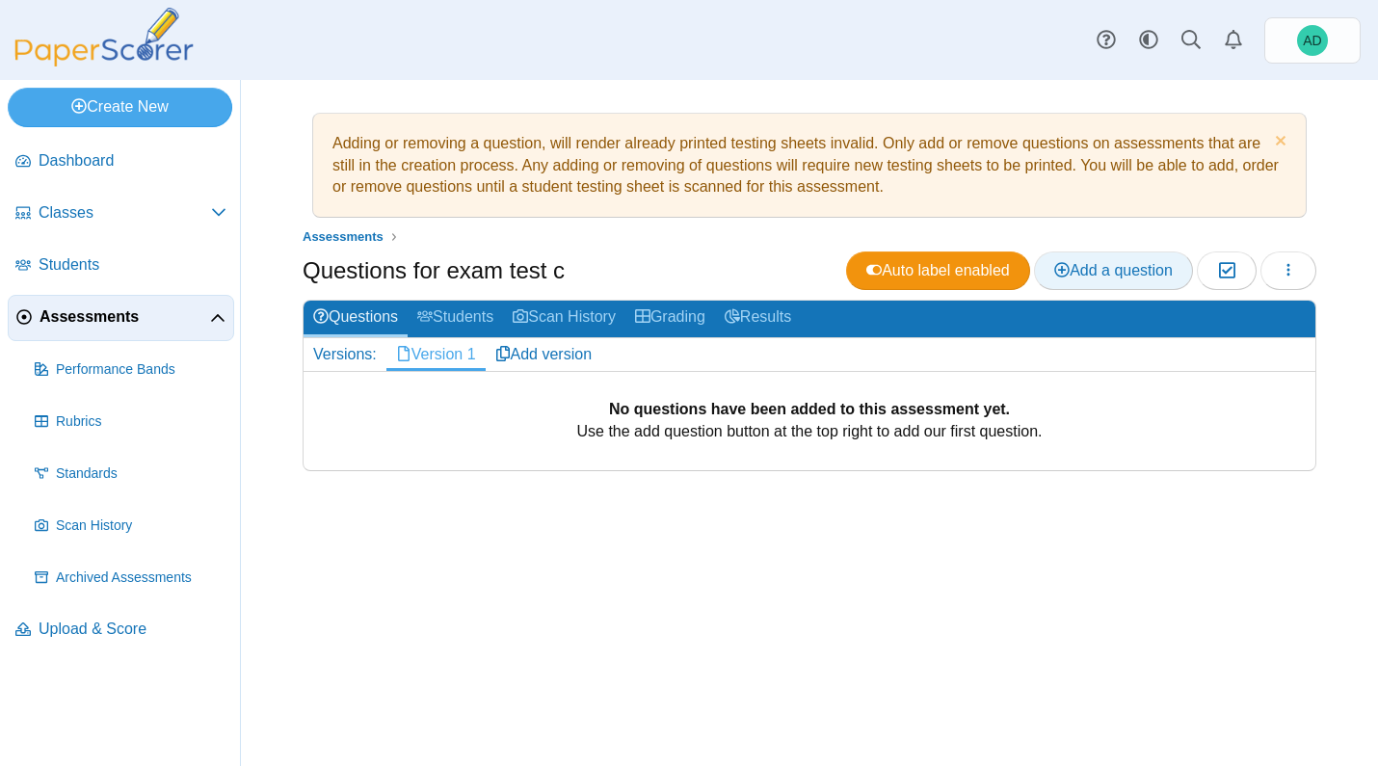
click at [1124, 270] on span "Add a question" at bounding box center [1113, 270] width 119 height 16
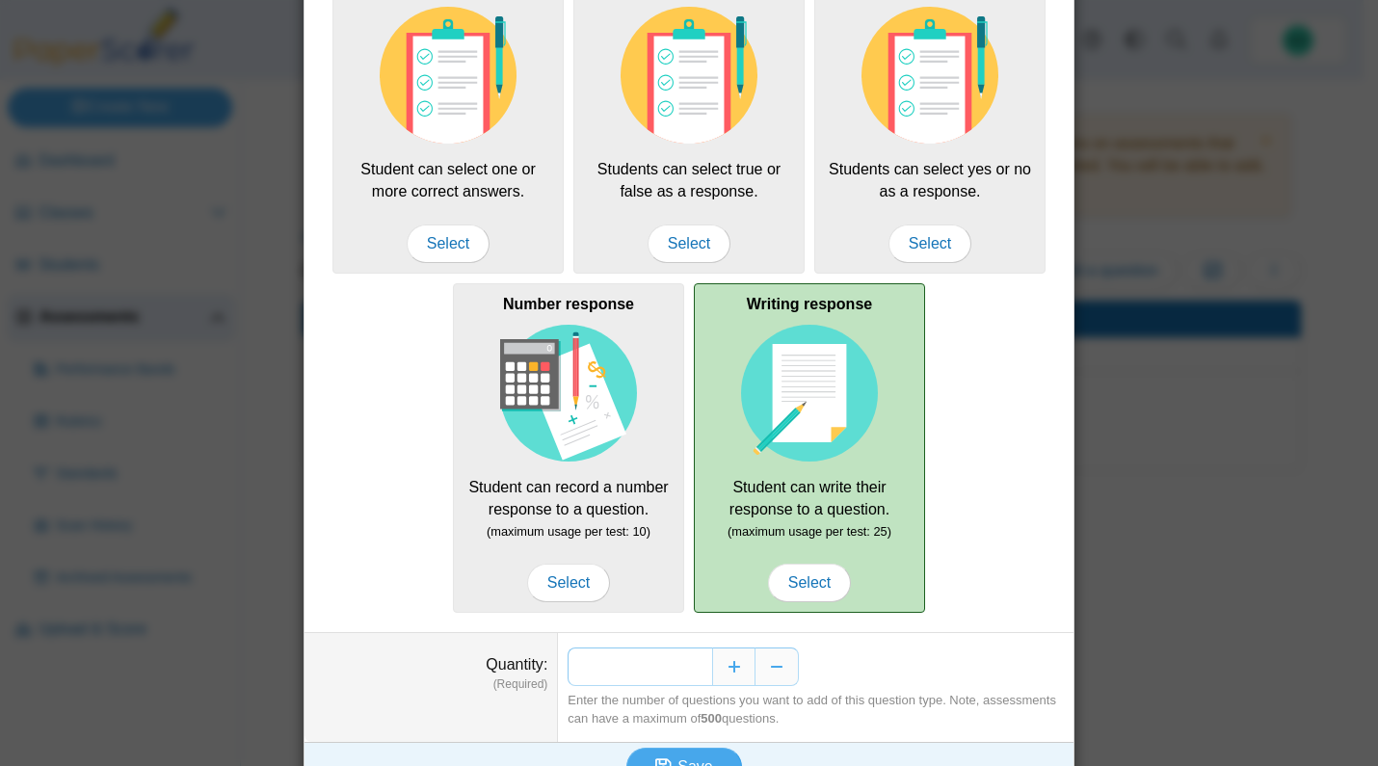
scroll to position [203, 0]
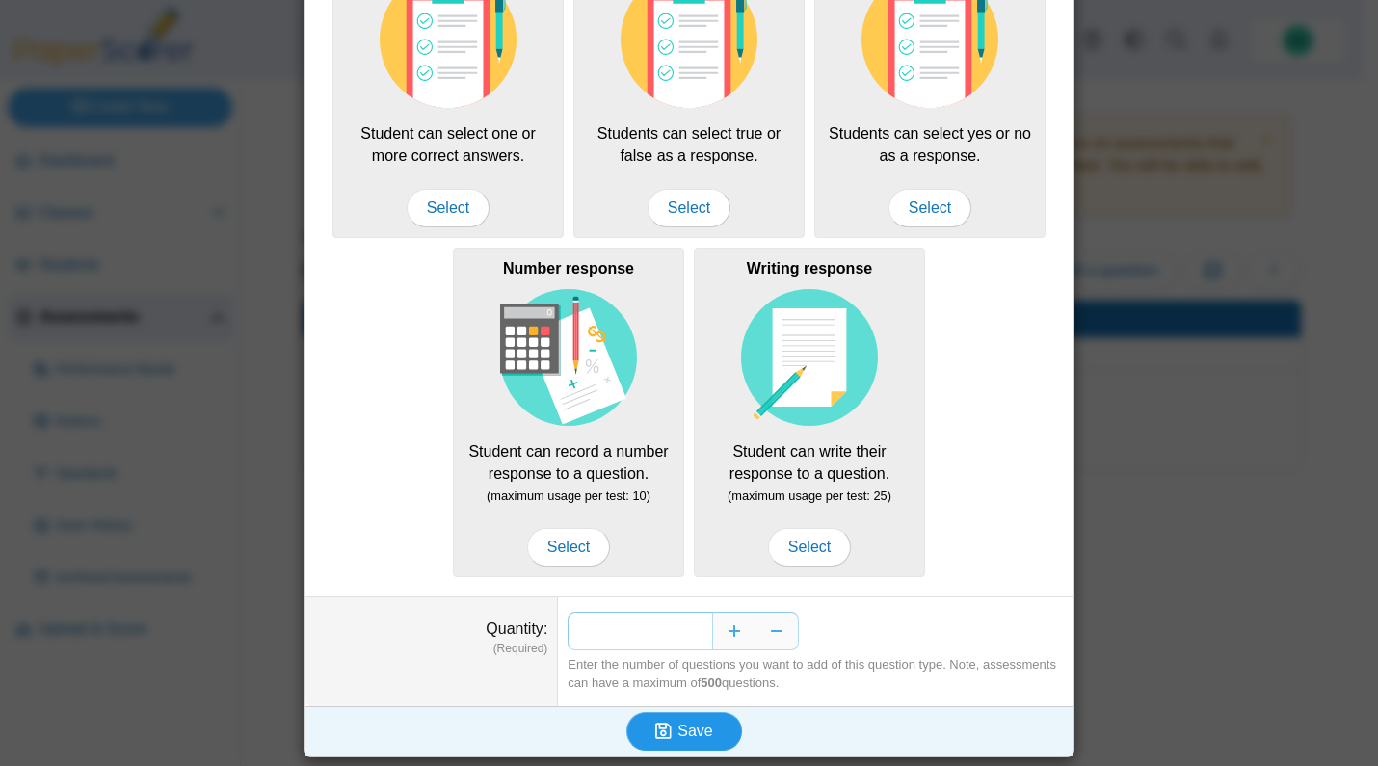
type input "**"
click at [691, 730] on span "Save" at bounding box center [695, 731] width 35 height 16
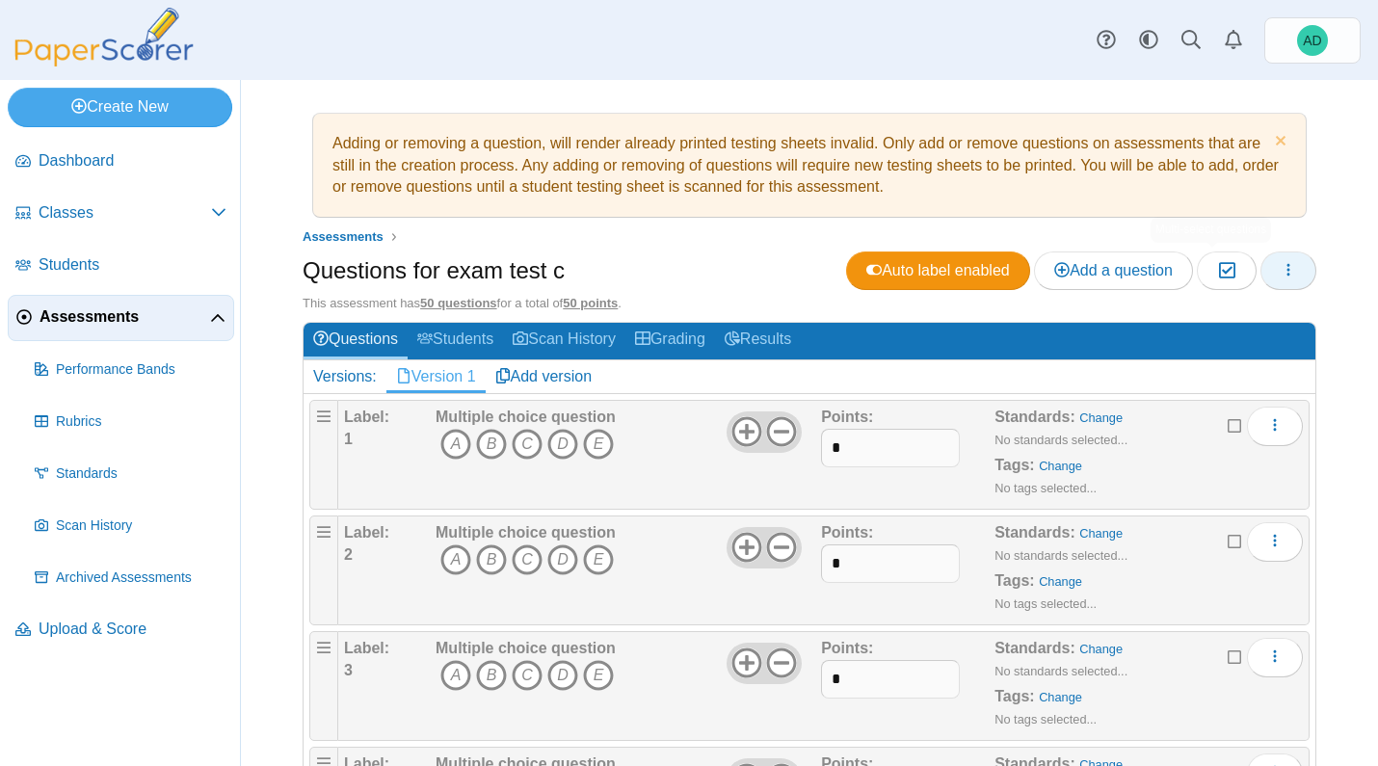
click at [1281, 265] on icon "button" at bounding box center [1288, 269] width 15 height 15
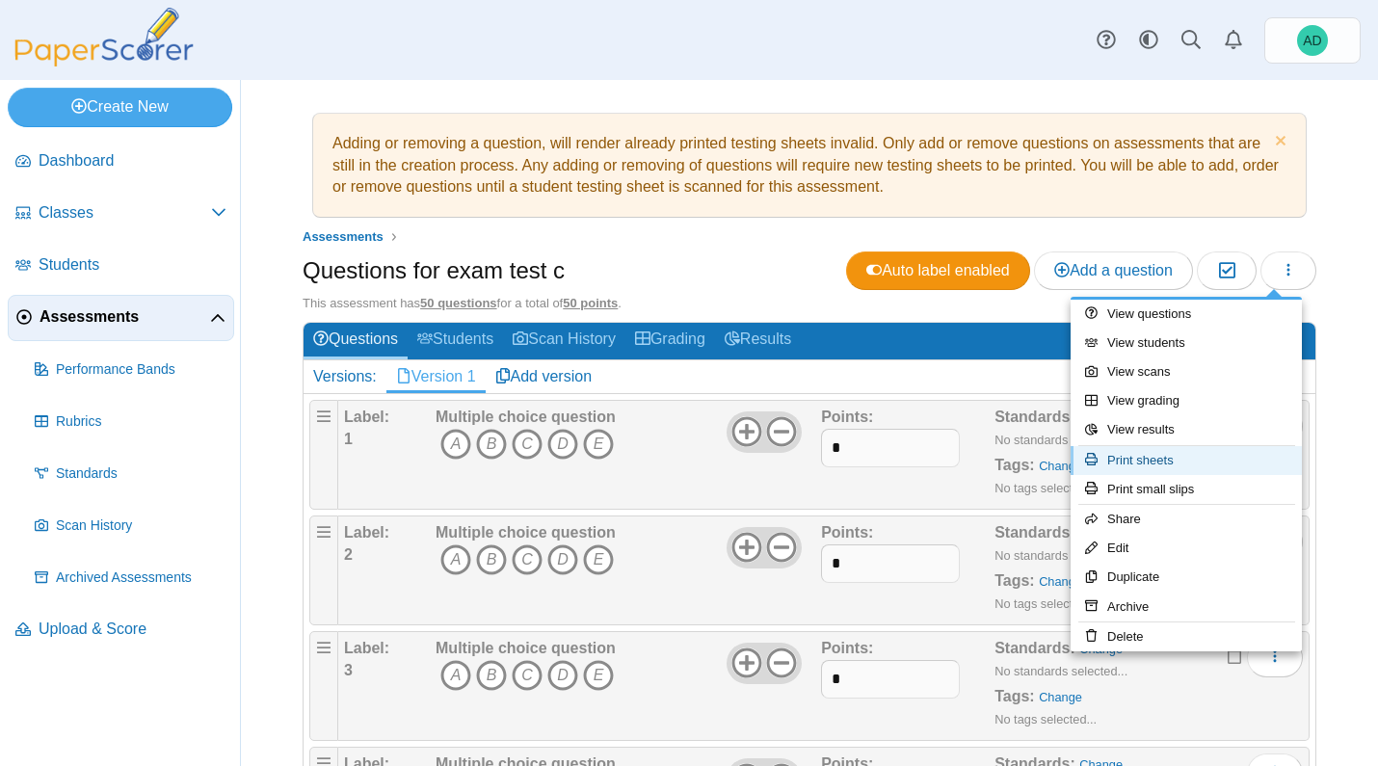
click at [1131, 457] on link "Print sheets" at bounding box center [1186, 460] width 231 height 29
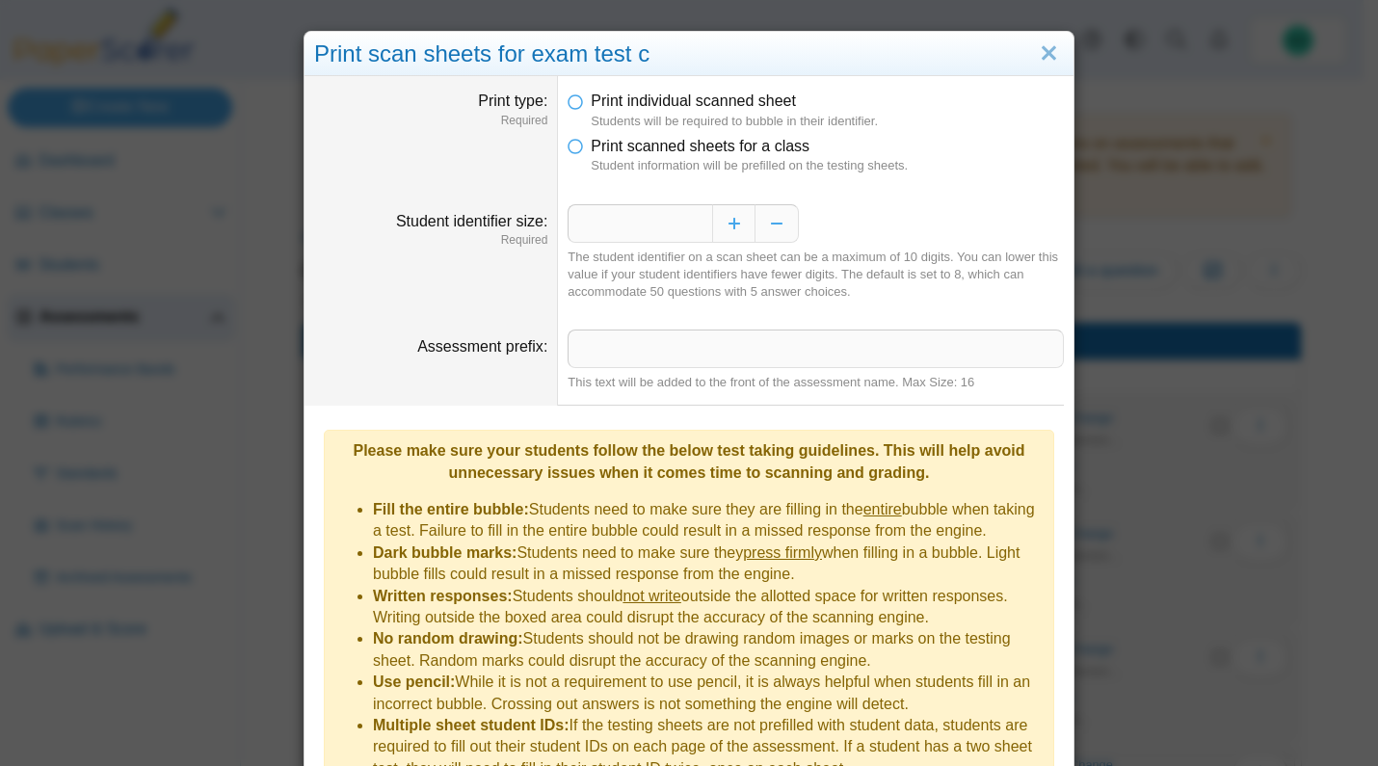
scroll to position [96, 0]
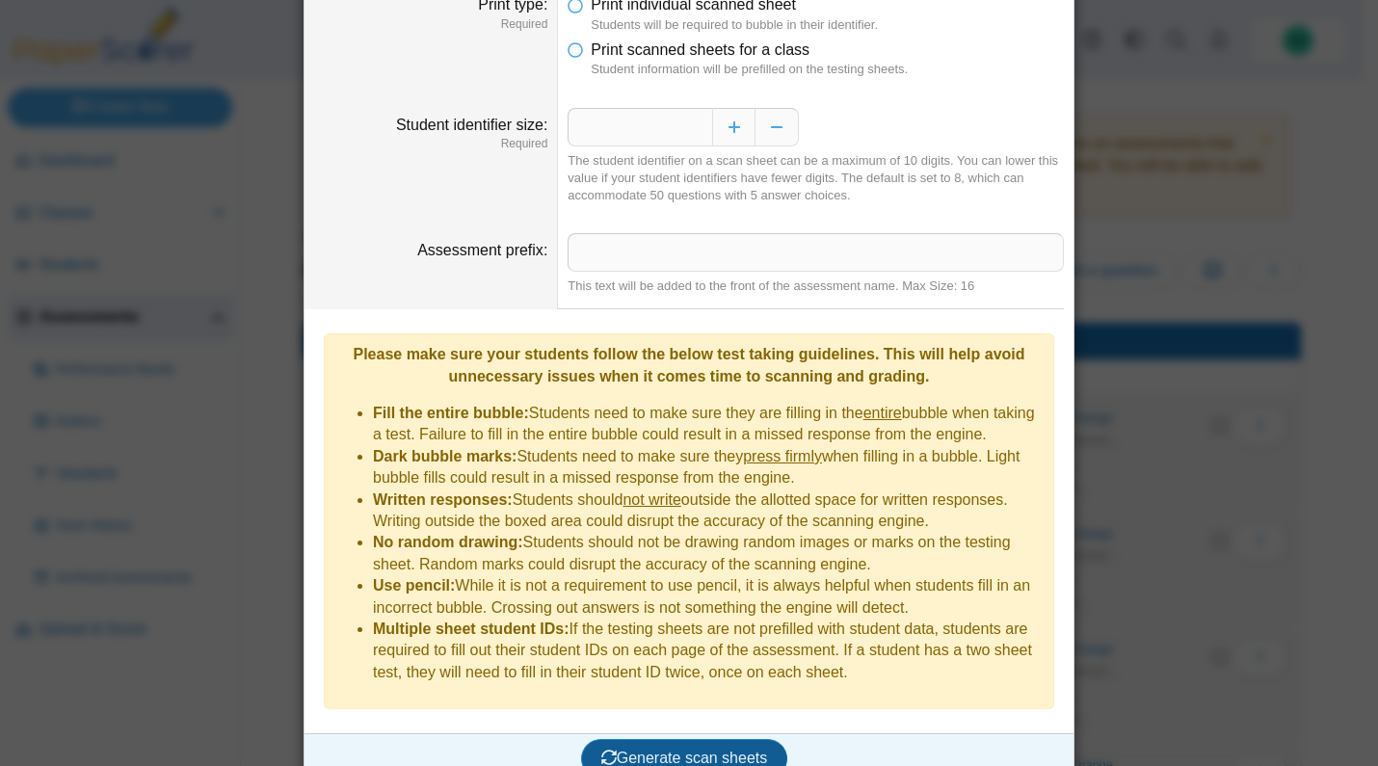
click at [688, 750] on span "Generate scan sheets" at bounding box center [684, 758] width 167 height 16
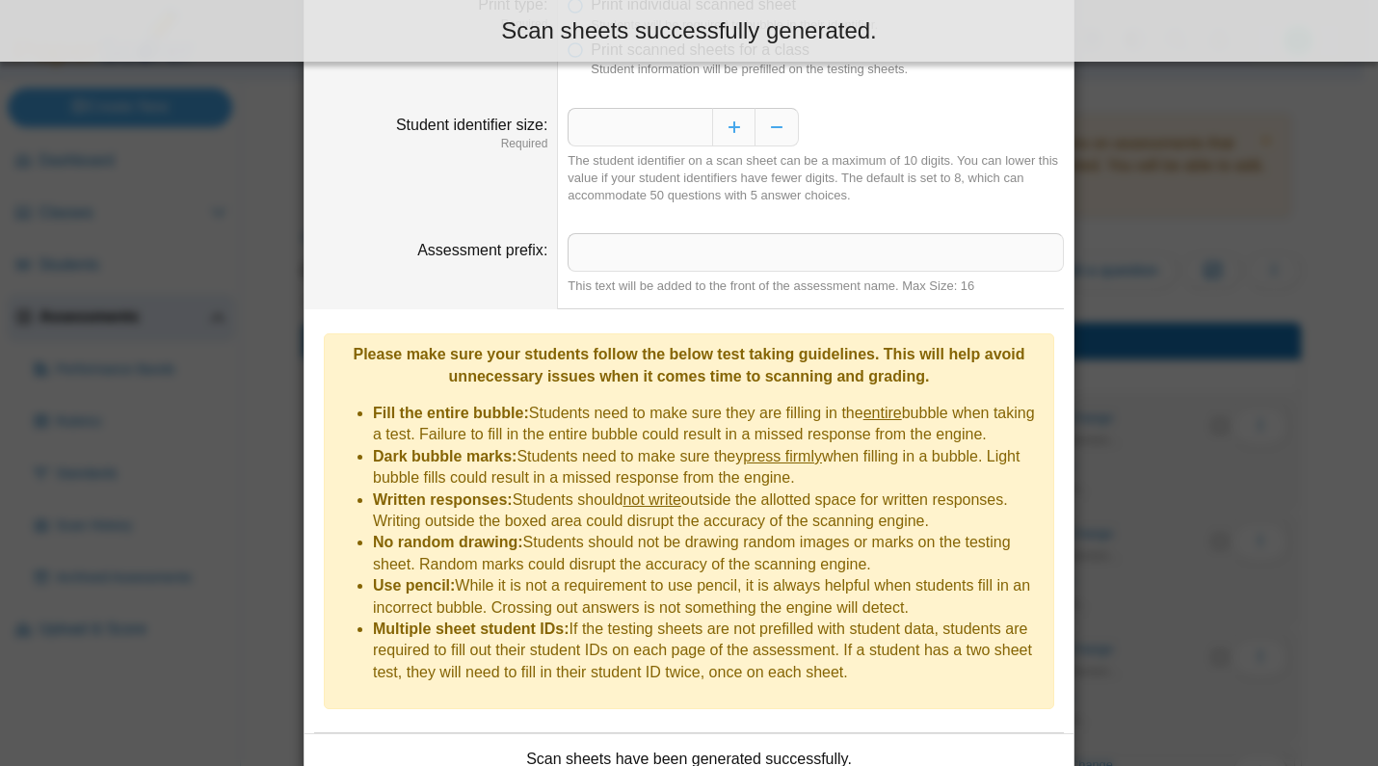
scroll to position [252, 0]
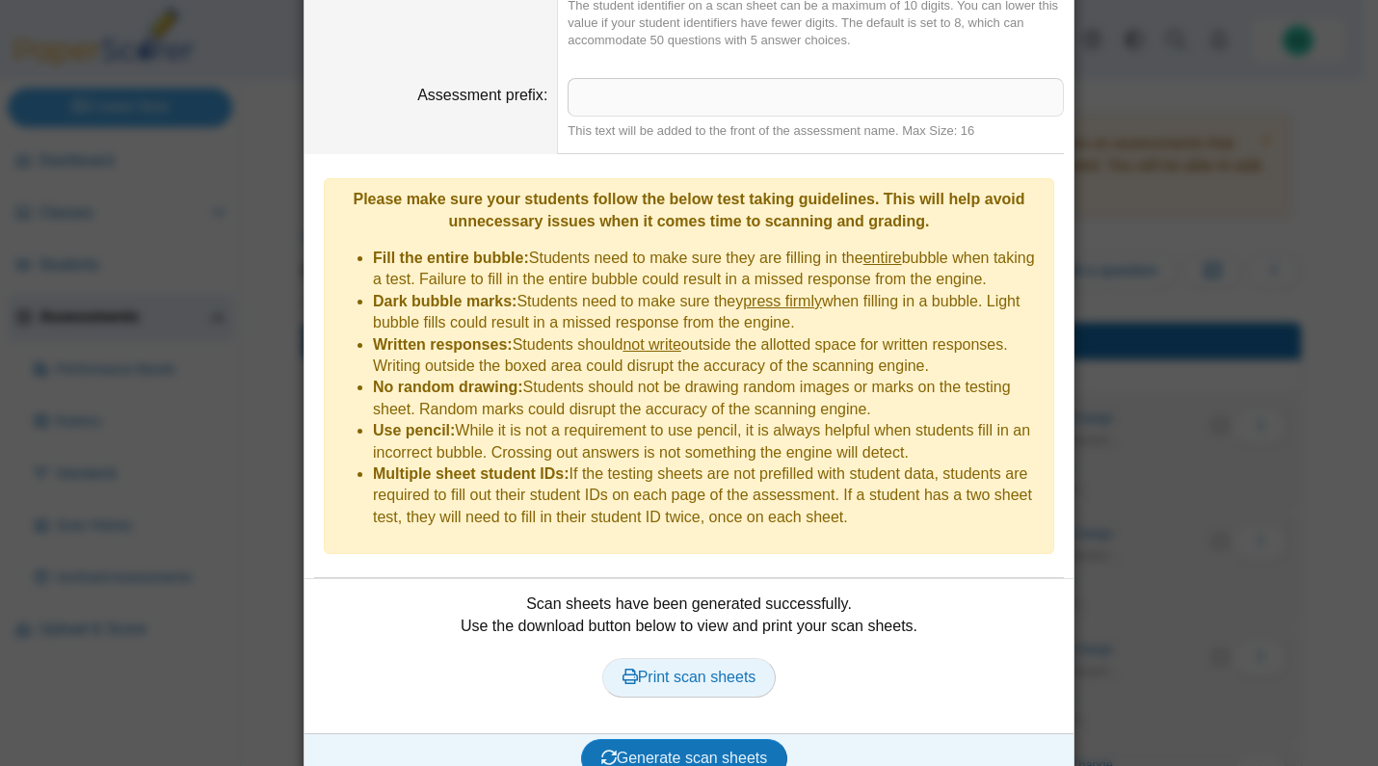
click at [694, 669] on span "Print scan sheets" at bounding box center [690, 677] width 134 height 16
click at [511, 15] on dt "Student identifier size Required" at bounding box center [431, 1] width 253 height 126
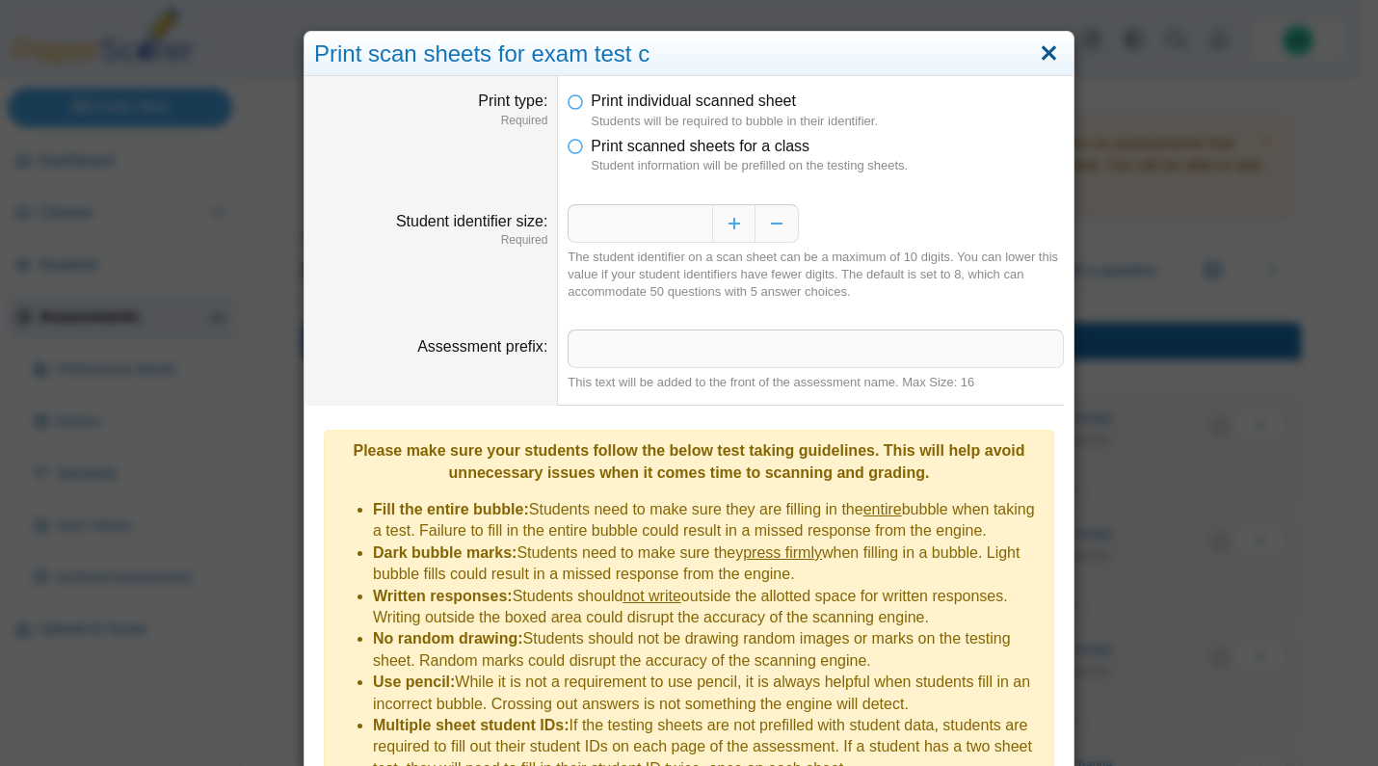
click at [1040, 53] on link "Close" at bounding box center [1049, 54] width 30 height 33
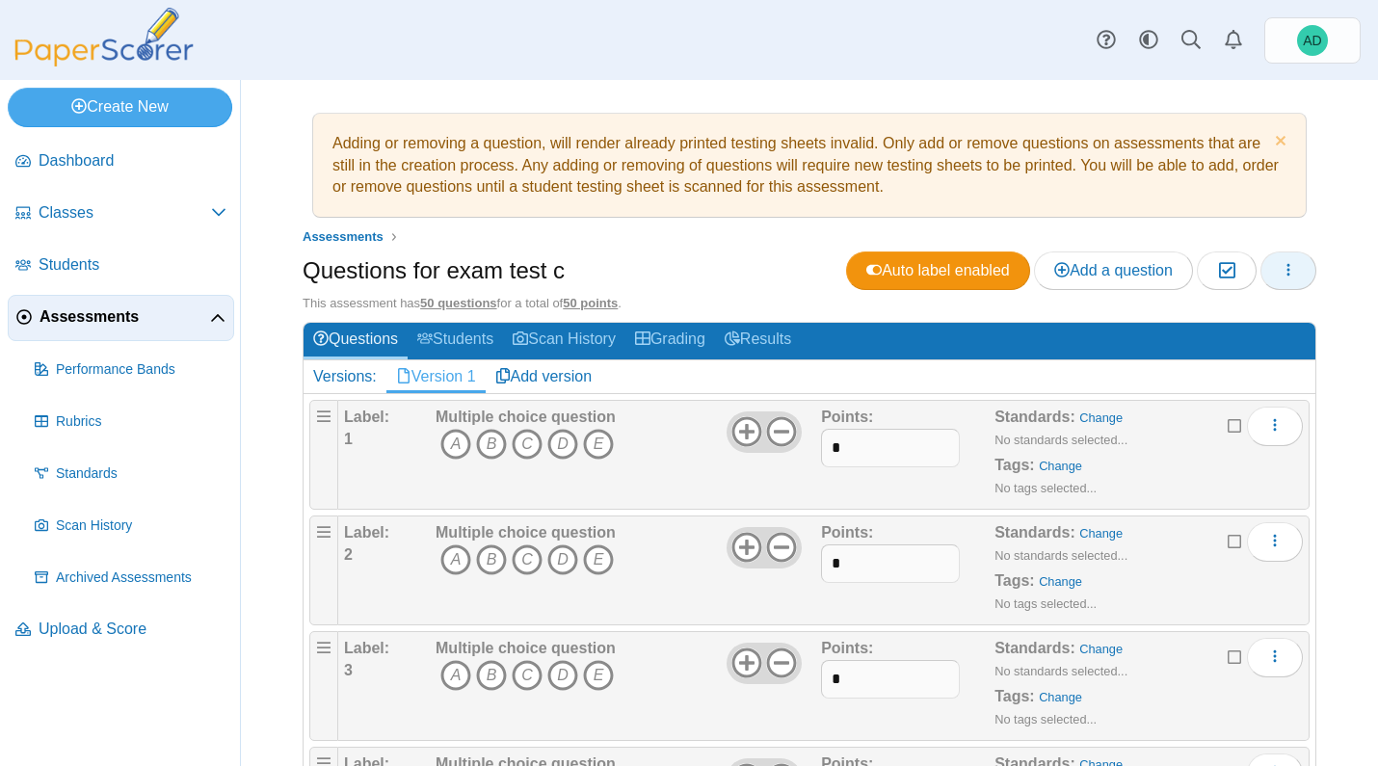
click at [1283, 262] on button "button" at bounding box center [1289, 271] width 56 height 39
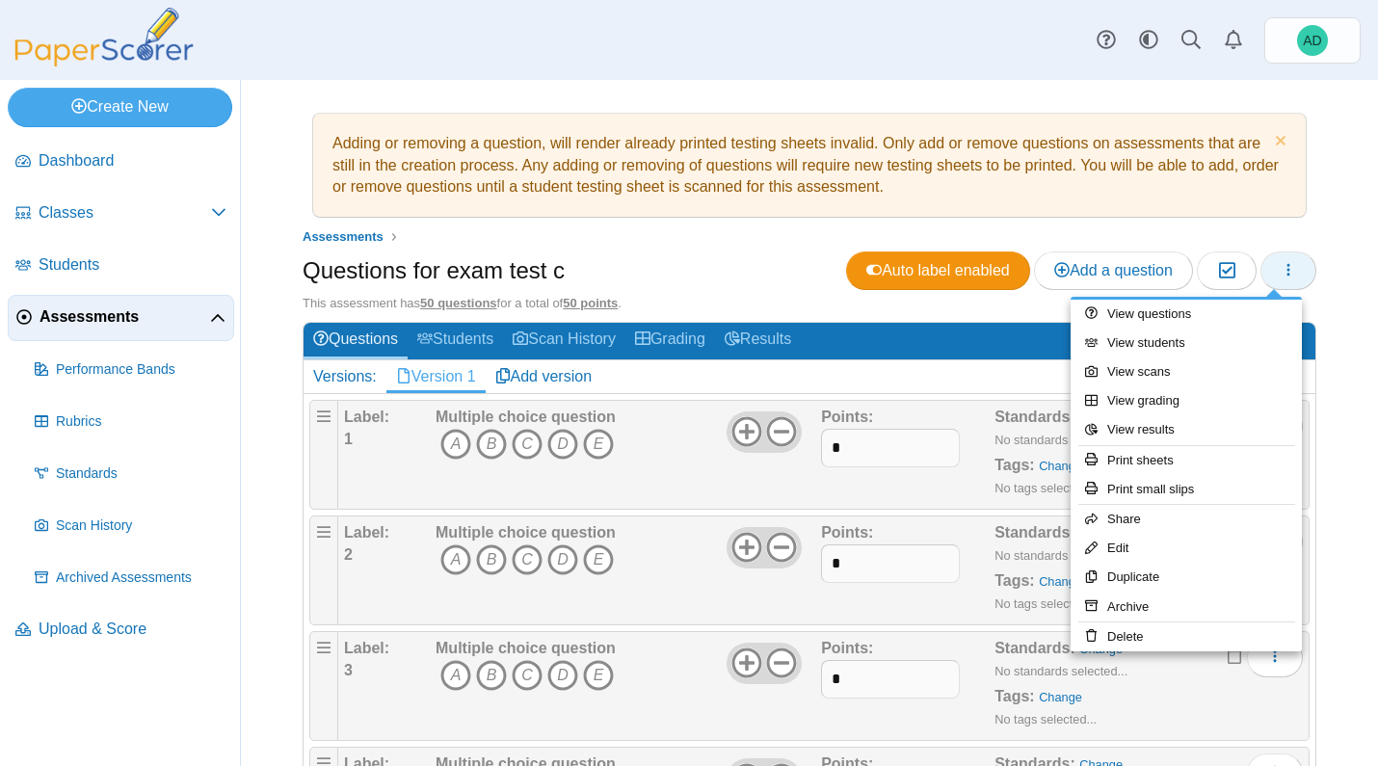
click at [1281, 273] on icon "button" at bounding box center [1288, 269] width 15 height 15
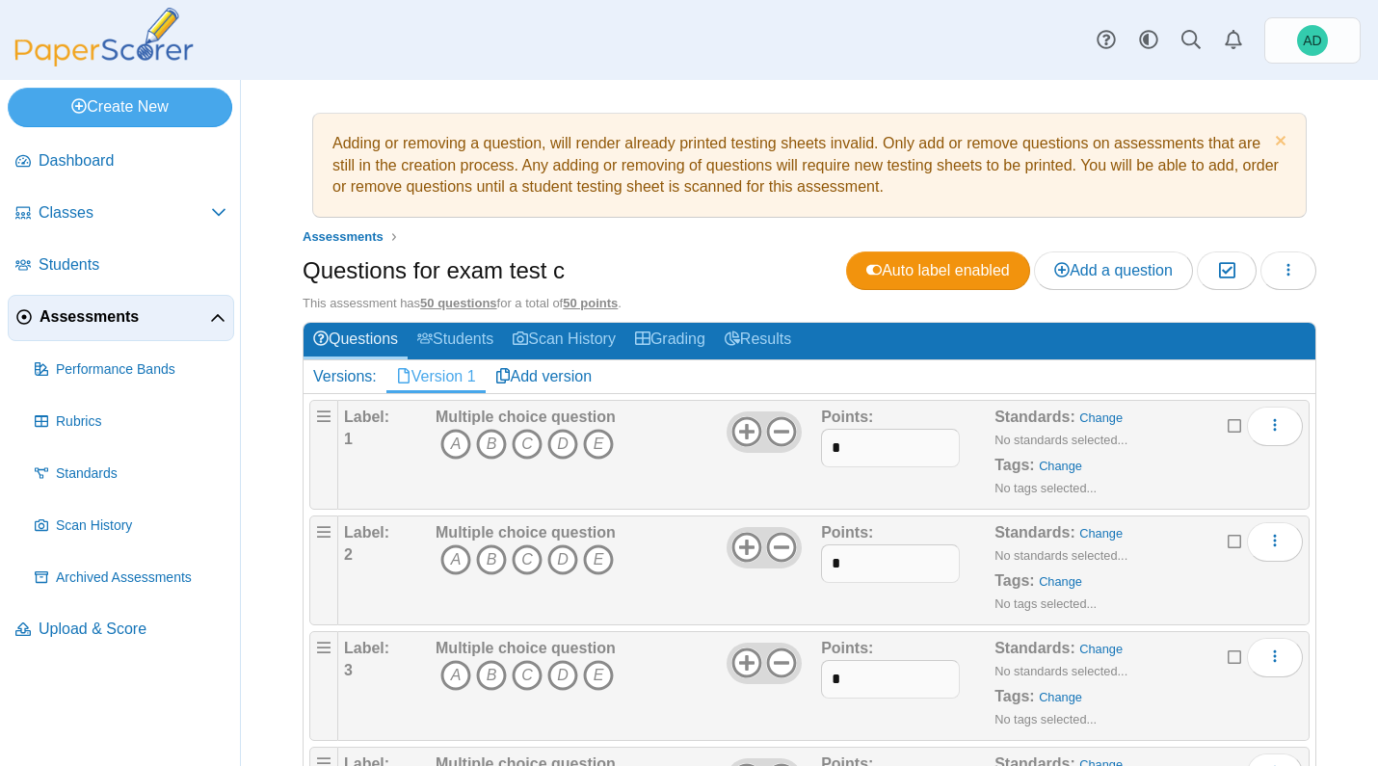
click at [99, 323] on span "Assessments" at bounding box center [125, 317] width 171 height 21
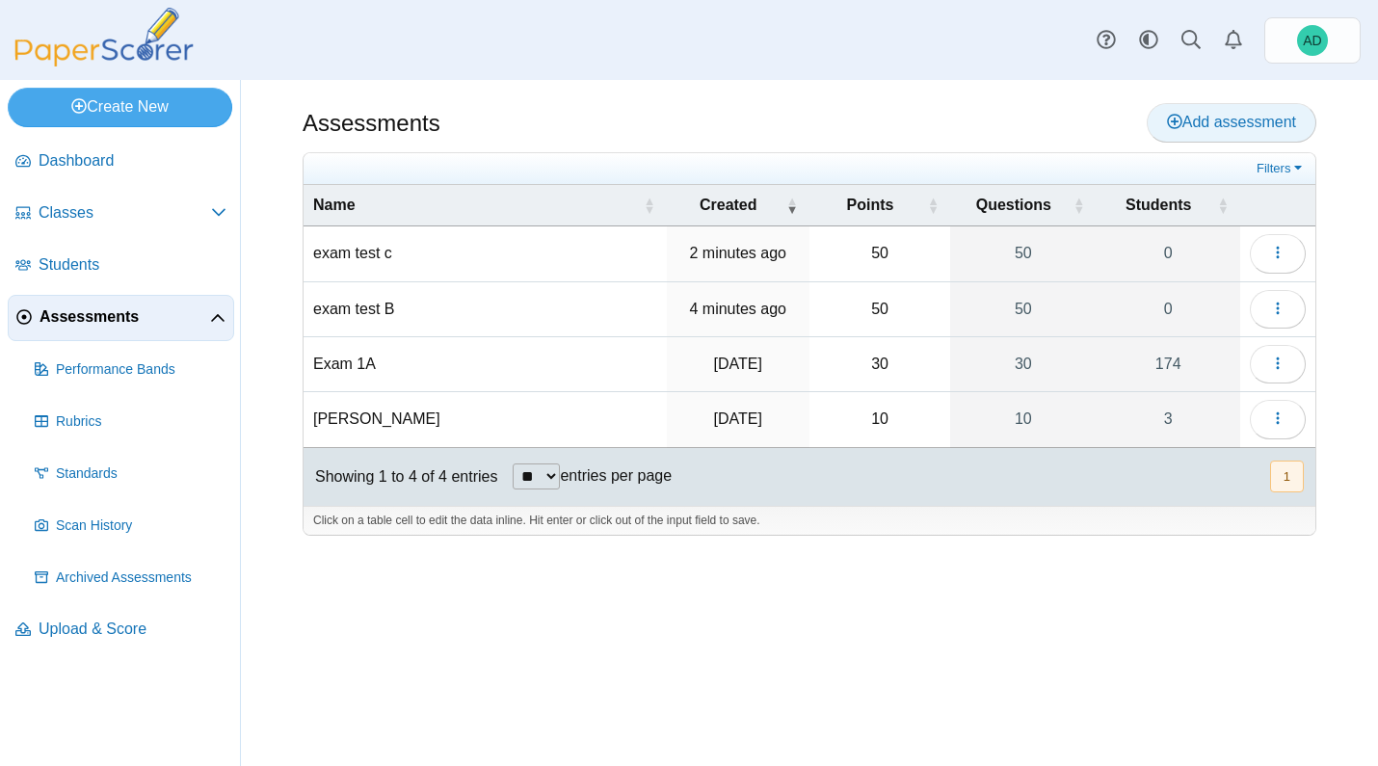
click at [1241, 120] on span "Add assessment" at bounding box center [1231, 122] width 129 height 16
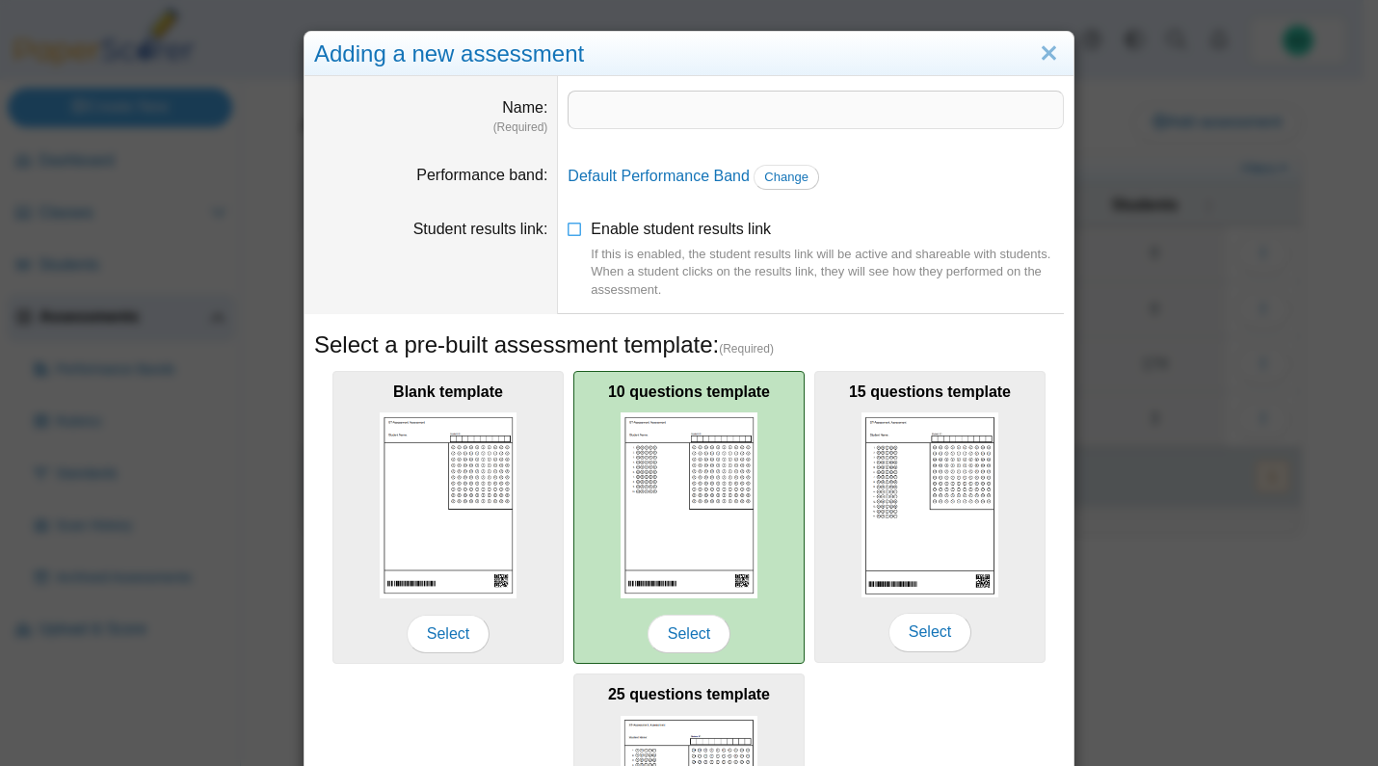
click at [681, 537] on img at bounding box center [689, 506] width 137 height 186
click at [673, 627] on span "Select" at bounding box center [689, 634] width 83 height 39
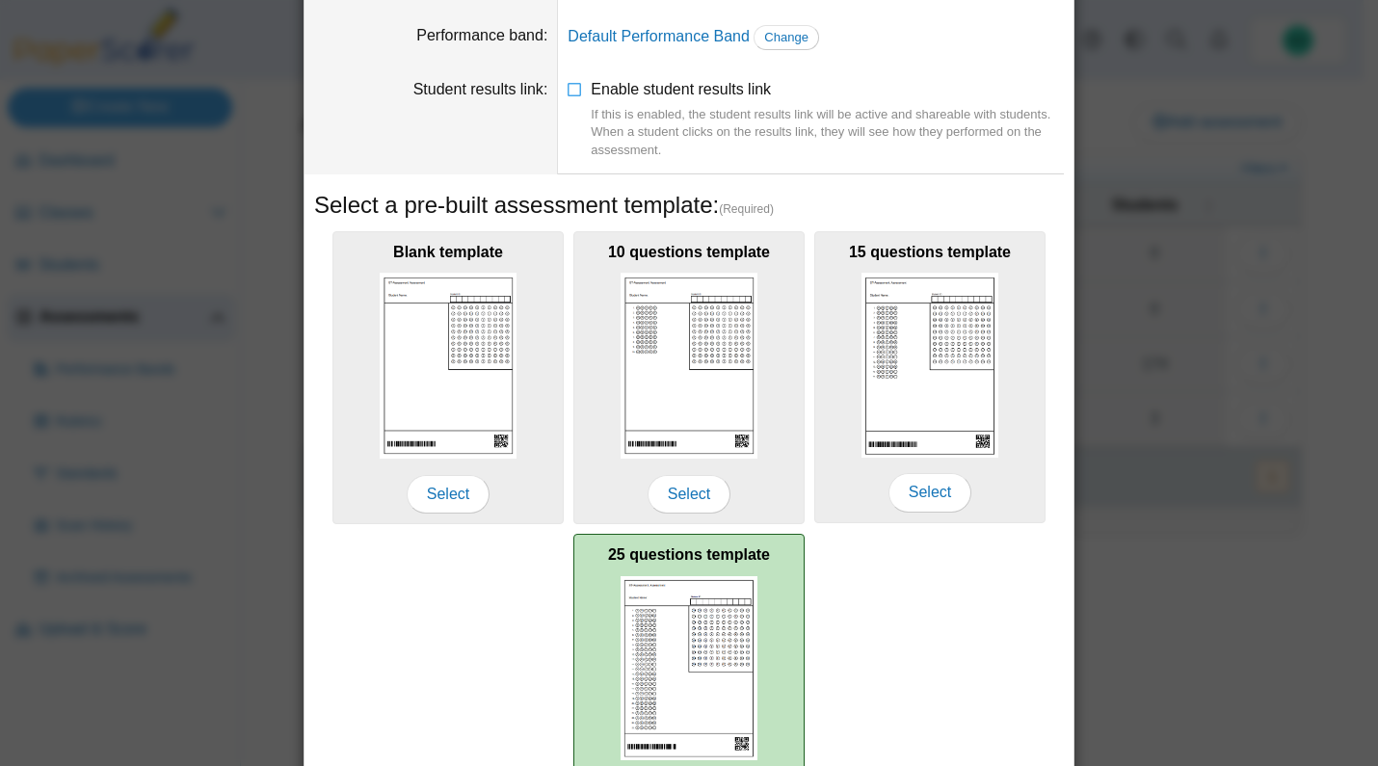
scroll to position [279, 0]
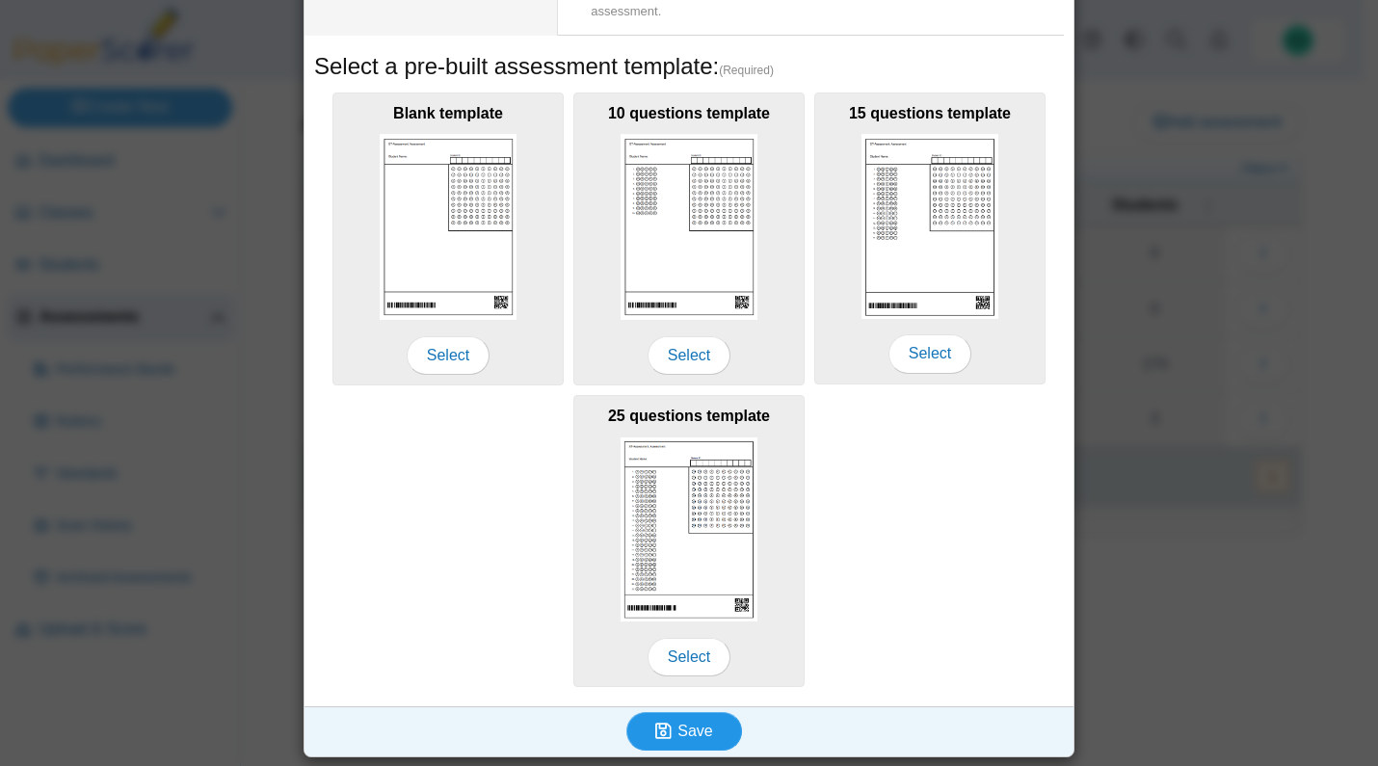
click at [663, 733] on icon "submit" at bounding box center [663, 731] width 16 height 18
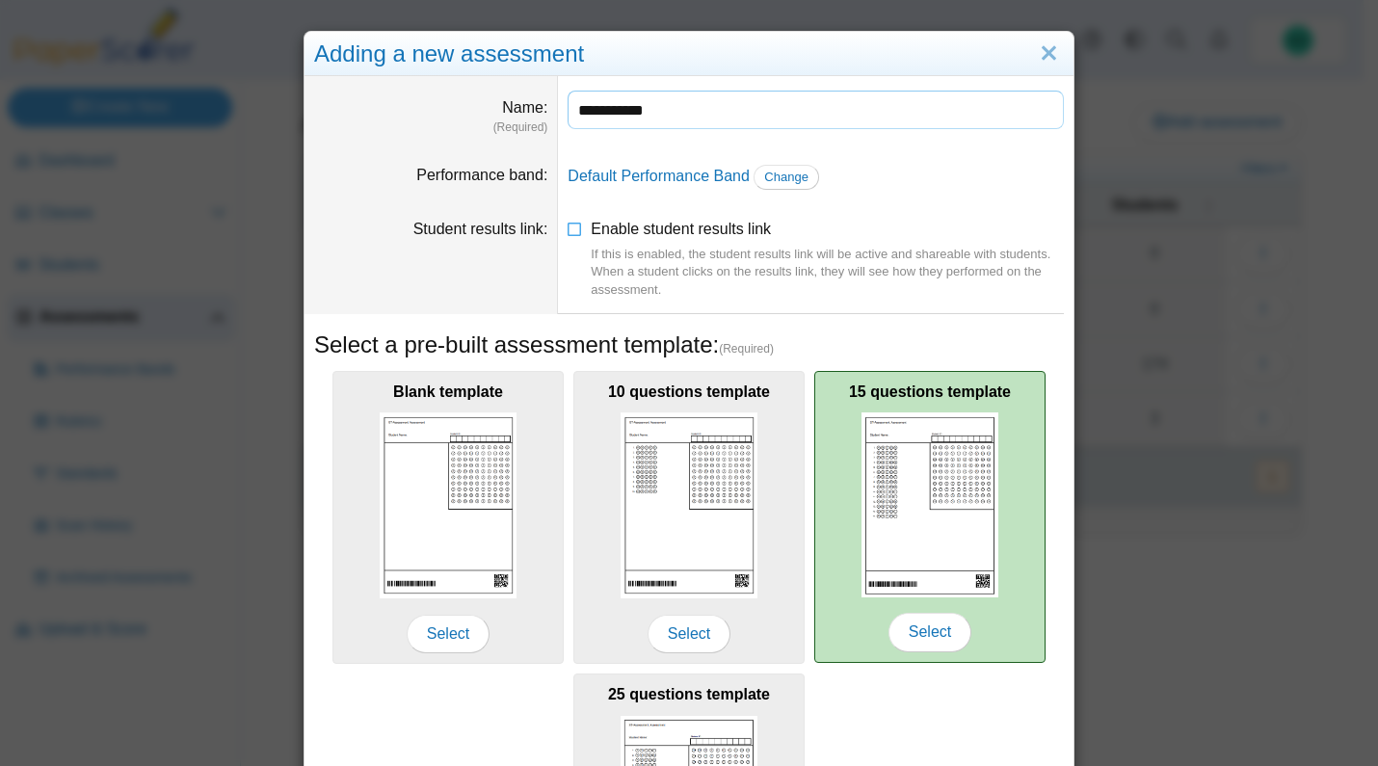
type input "**********"
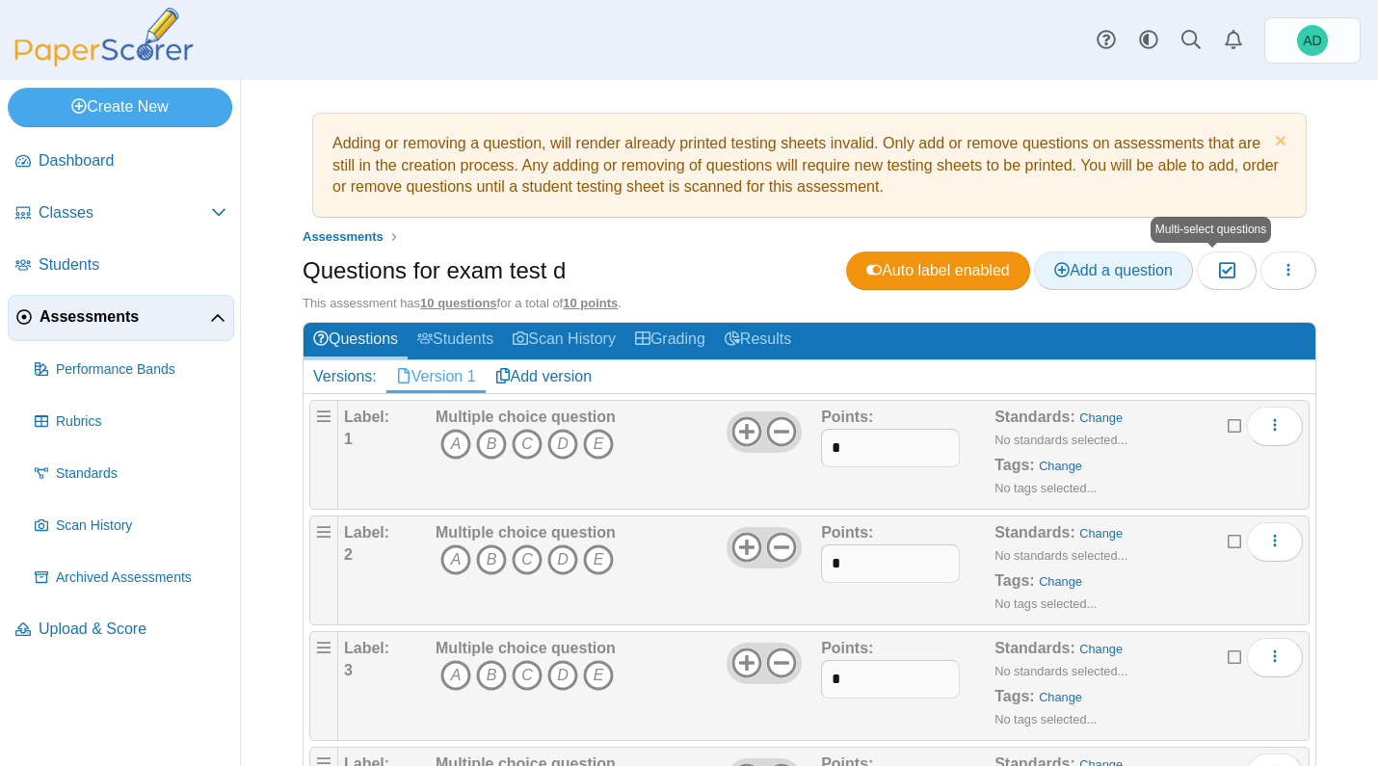
click at [1106, 277] on span "Add a question" at bounding box center [1113, 270] width 119 height 16
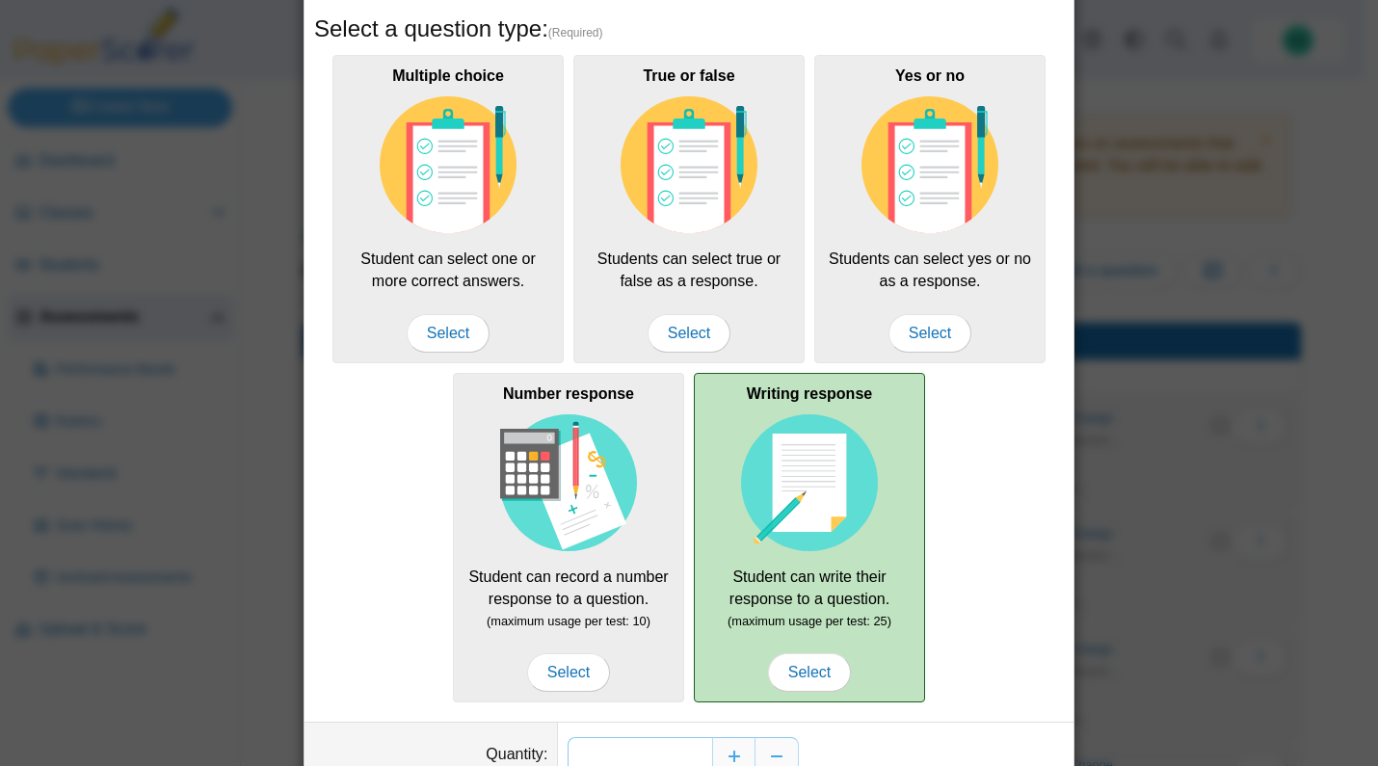
scroll to position [203, 0]
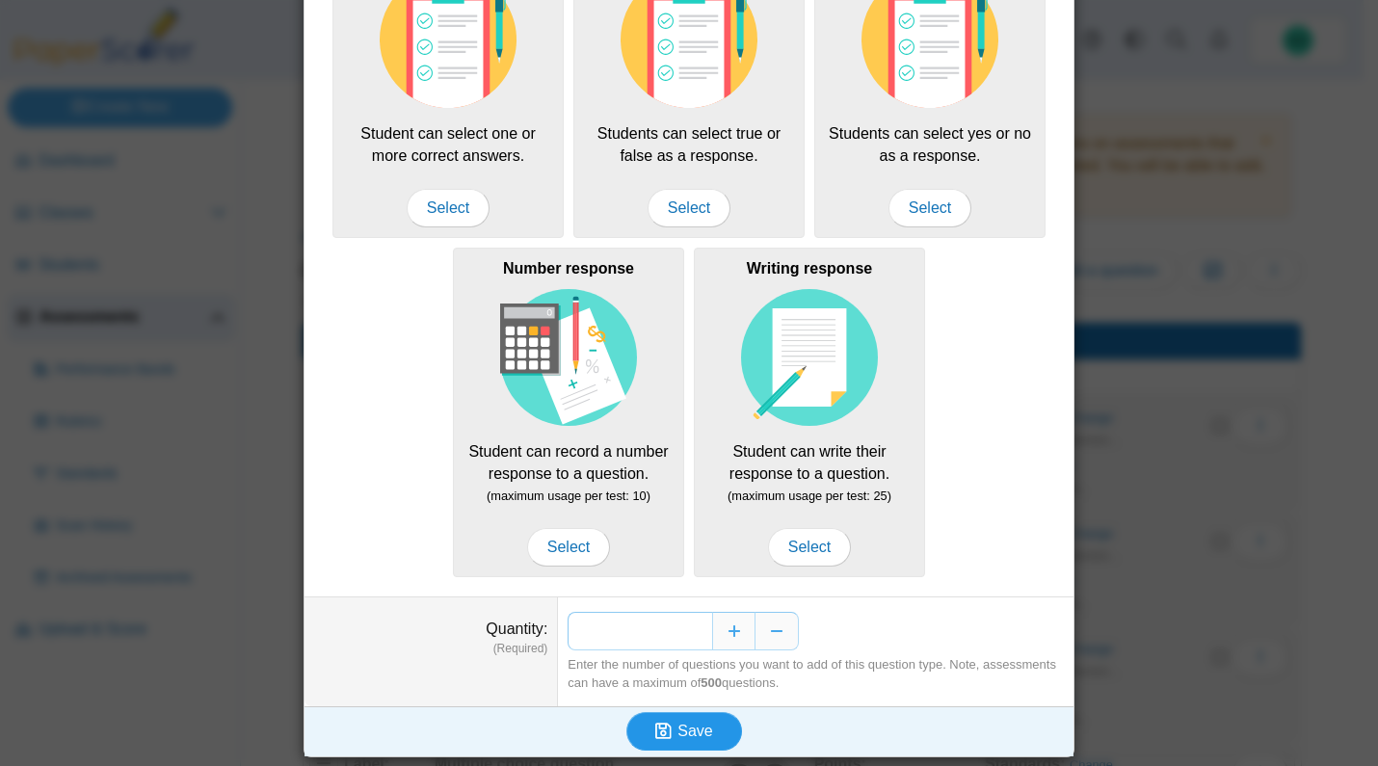
type input "**"
click at [696, 731] on span "Save" at bounding box center [695, 731] width 35 height 16
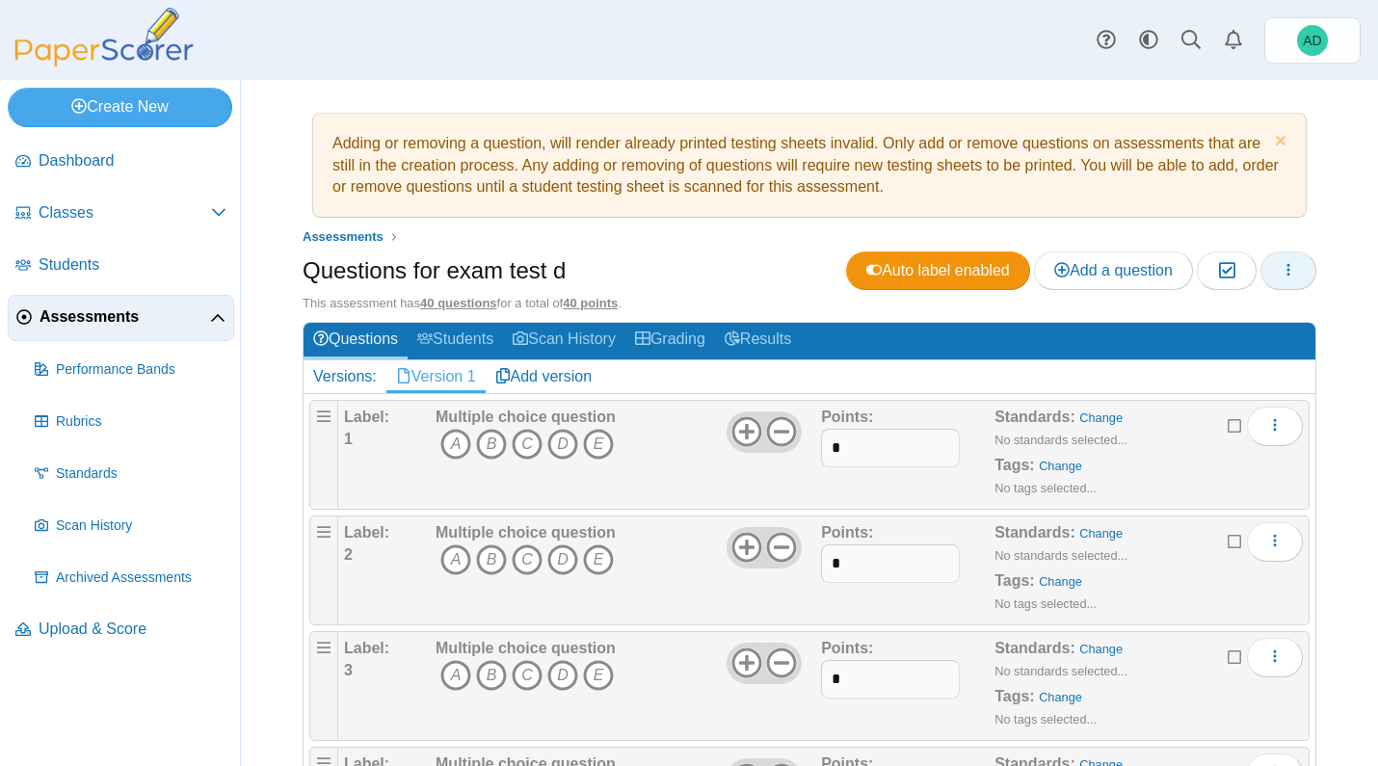
click at [1265, 272] on button "button" at bounding box center [1289, 271] width 56 height 39
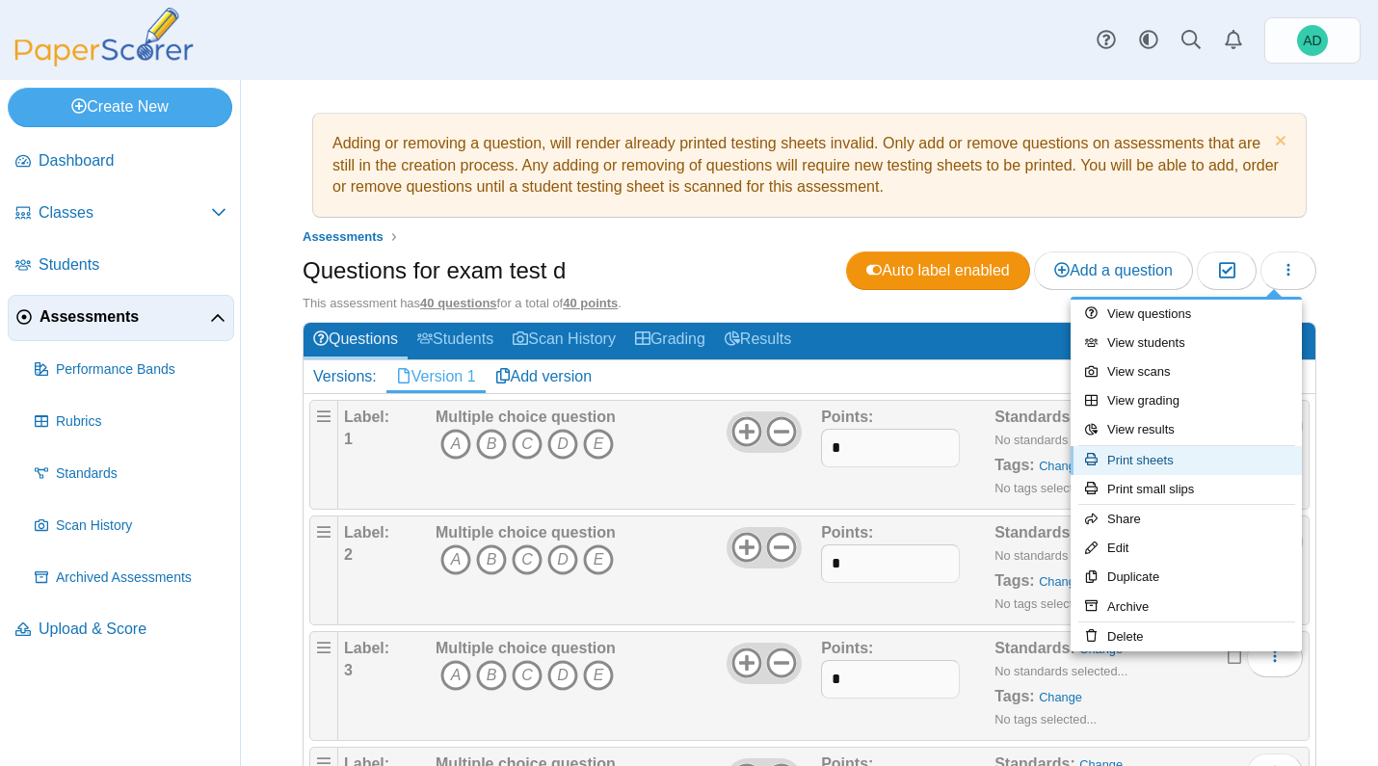
click at [1153, 461] on link "Print sheets" at bounding box center [1186, 460] width 231 height 29
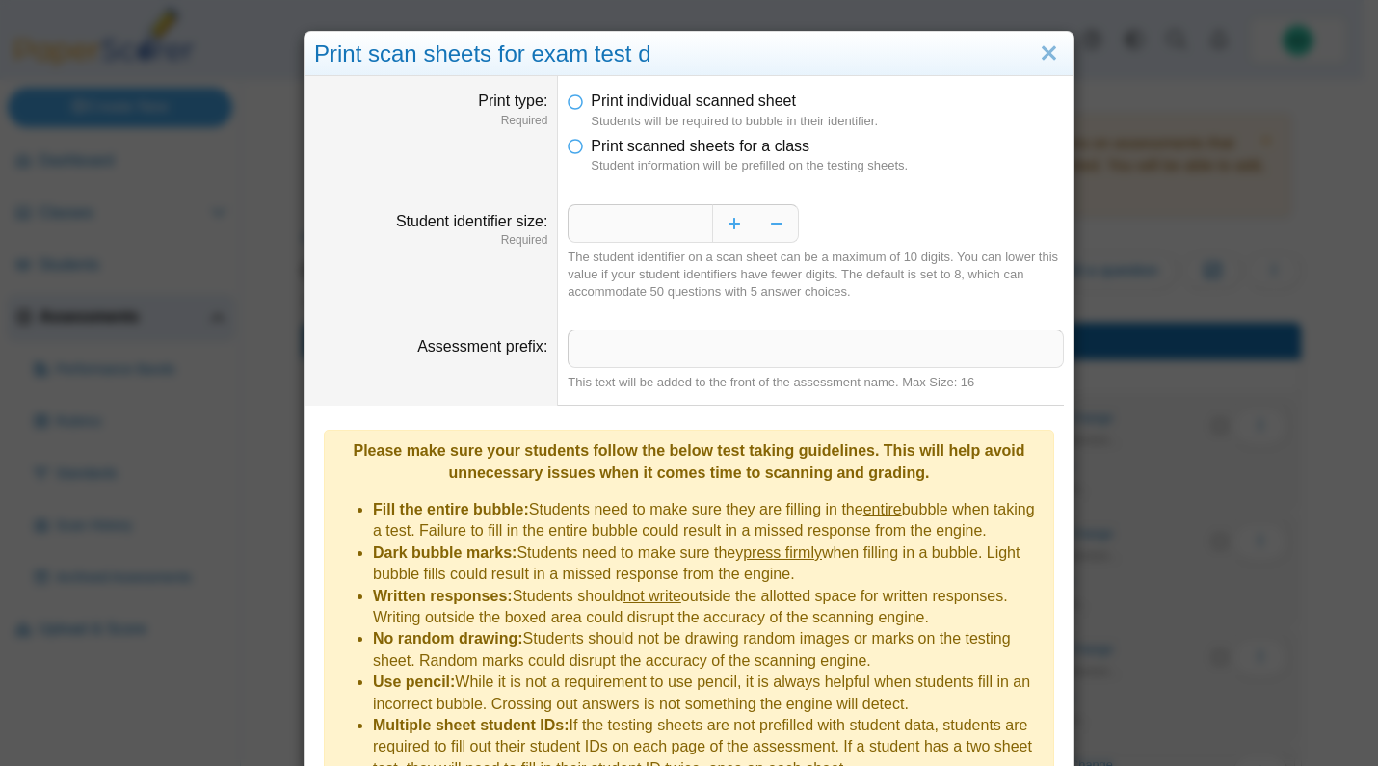
scroll to position [96, 0]
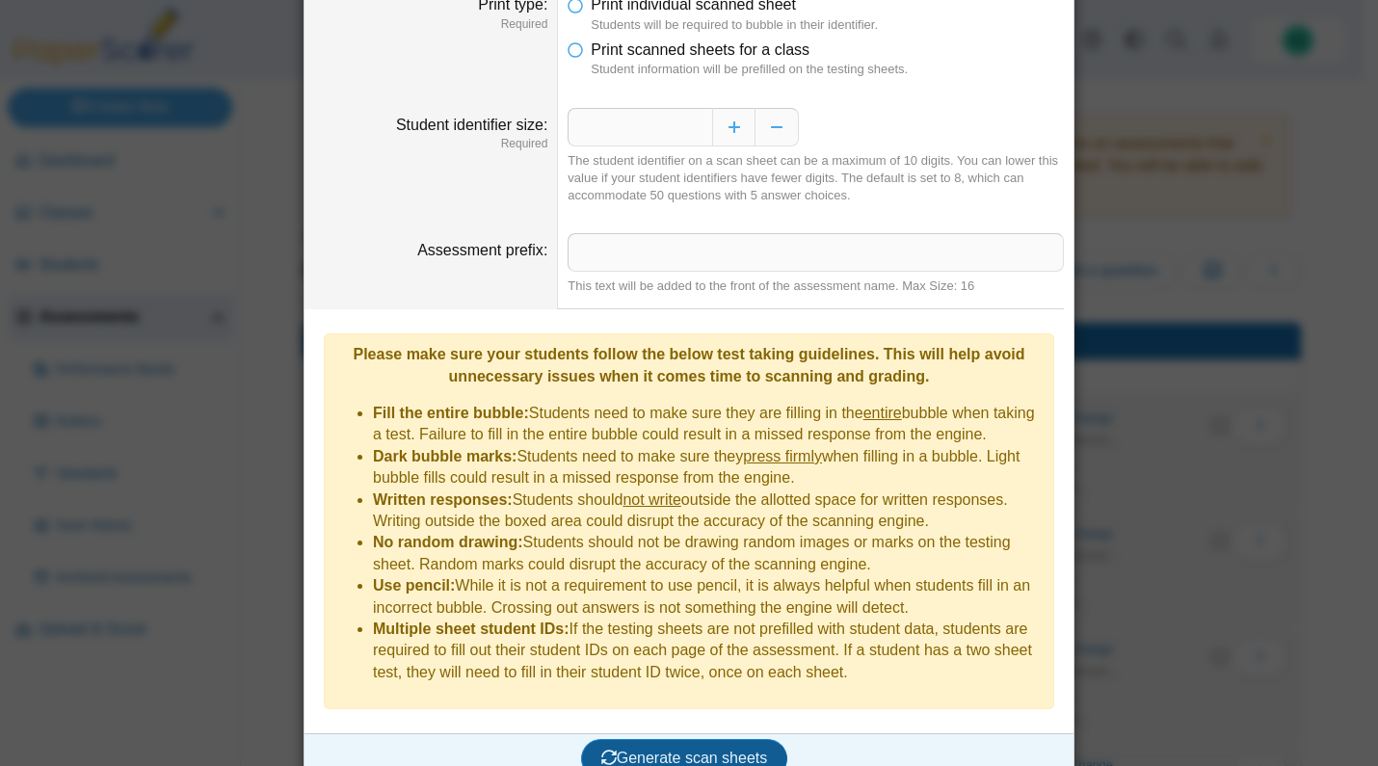
click at [658, 750] on span "Generate scan sheets" at bounding box center [684, 758] width 167 height 16
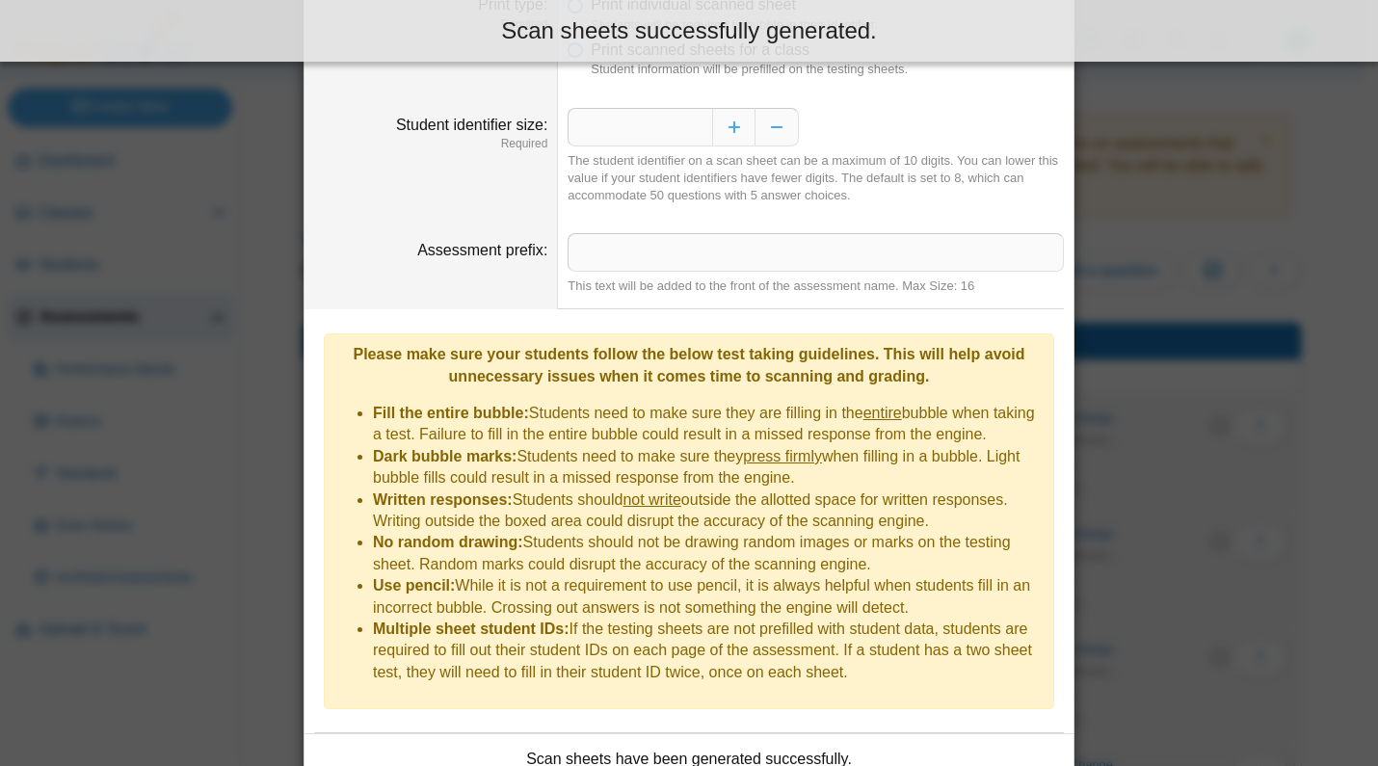
scroll to position [252, 0]
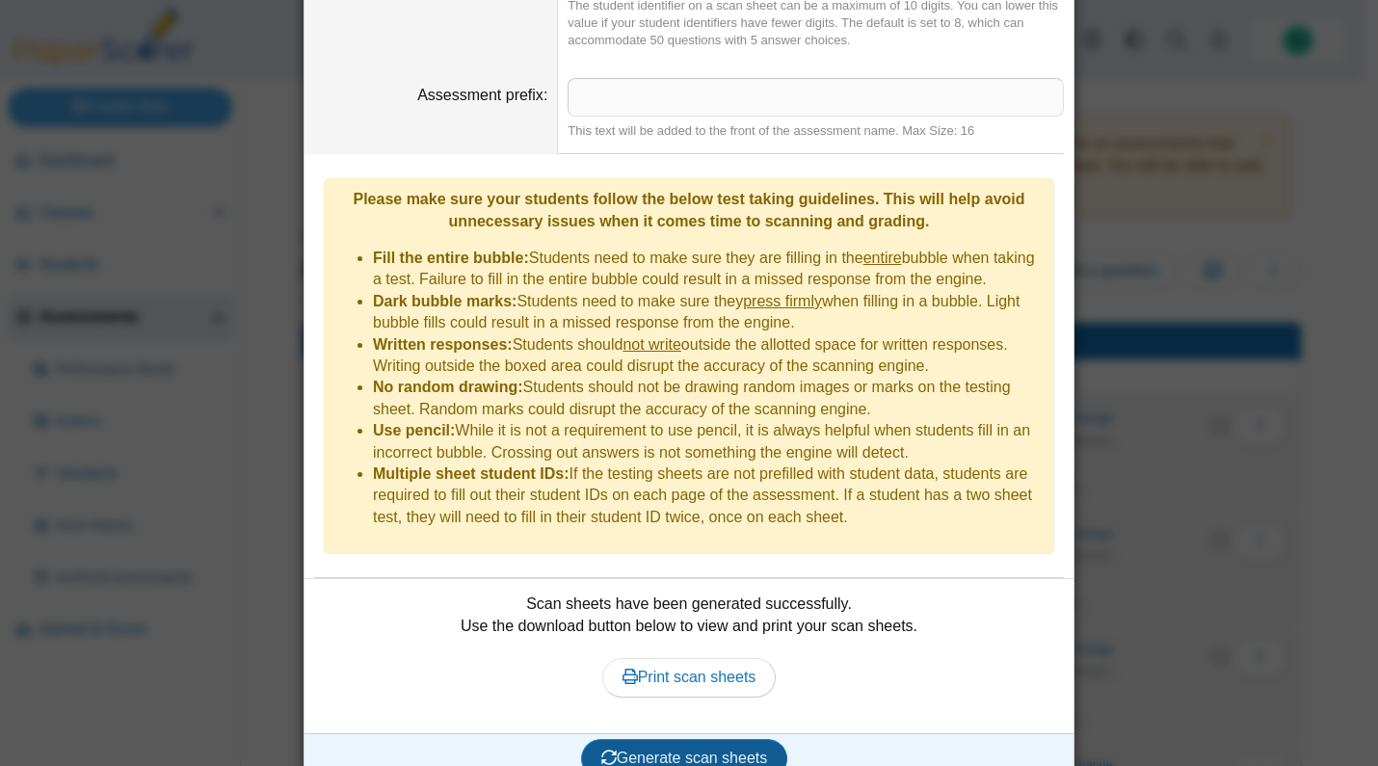
click at [686, 750] on span "Generate scan sheets" at bounding box center [684, 758] width 167 height 16
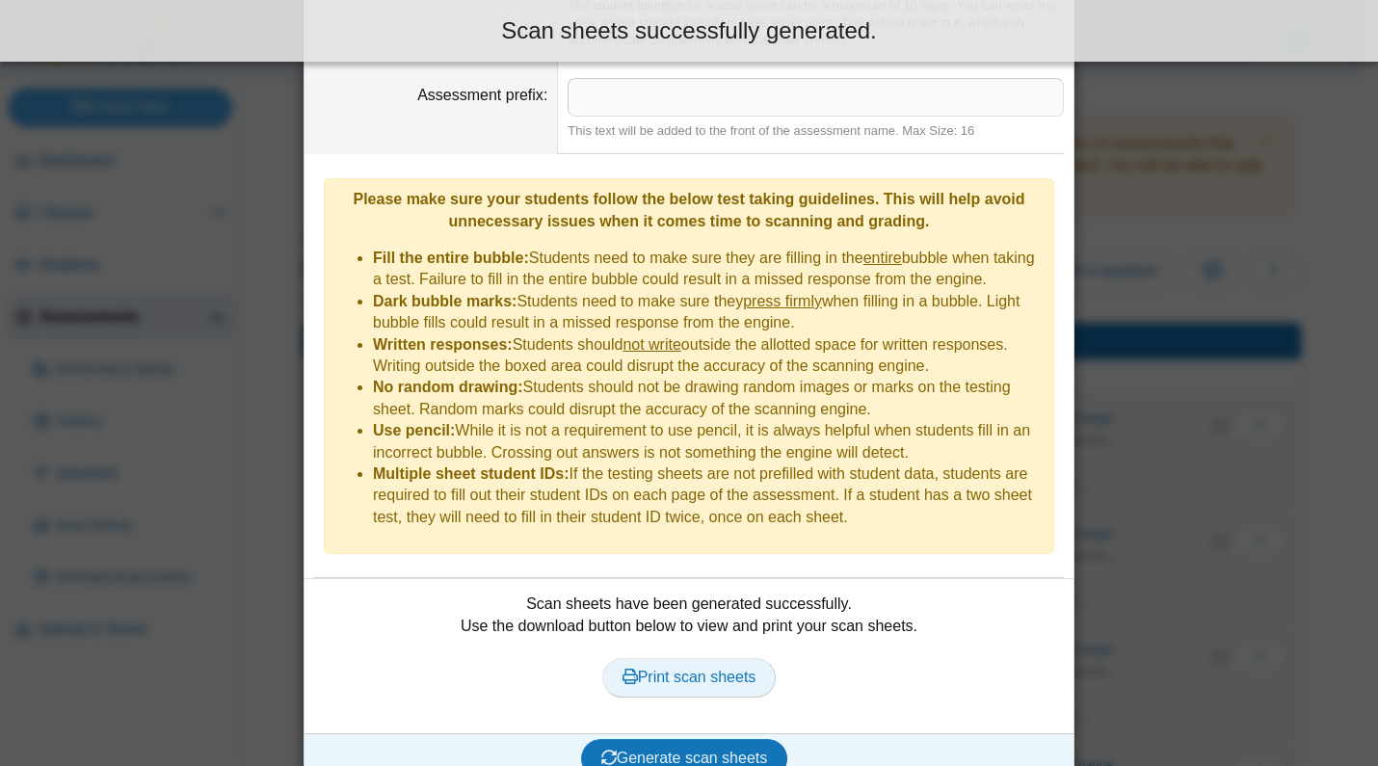
click at [681, 669] on span "Print scan sheets" at bounding box center [690, 677] width 134 height 16
